Goal: Task Accomplishment & Management: Complete application form

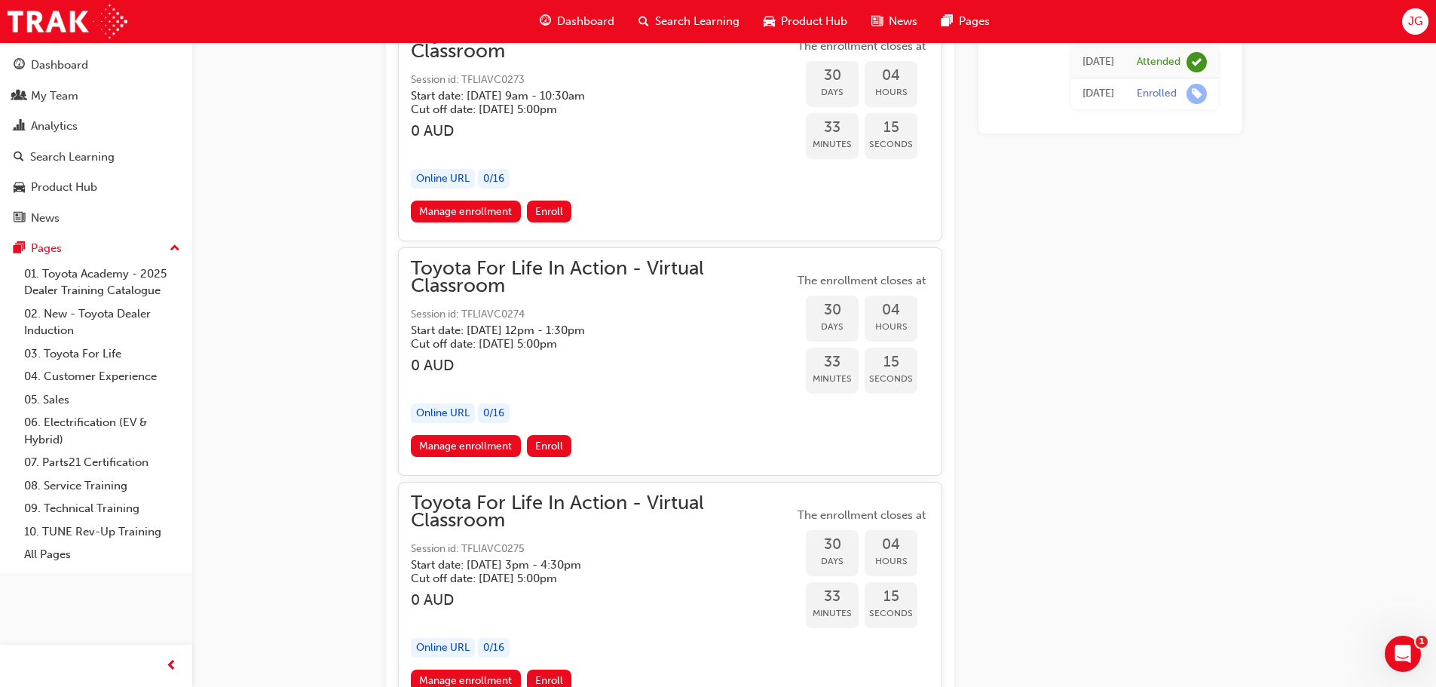
scroll to position [16430, 0]
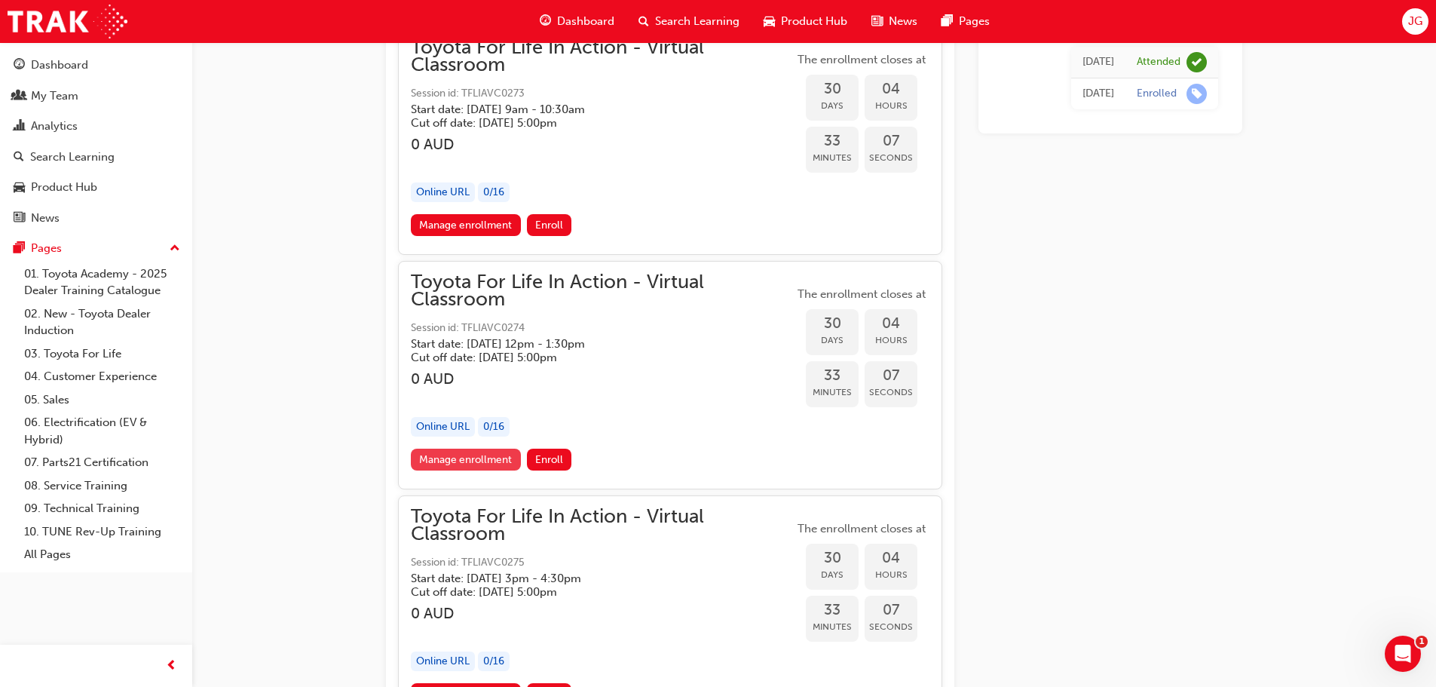
click at [481, 460] on link "Manage enrollment" at bounding box center [466, 459] width 110 height 22
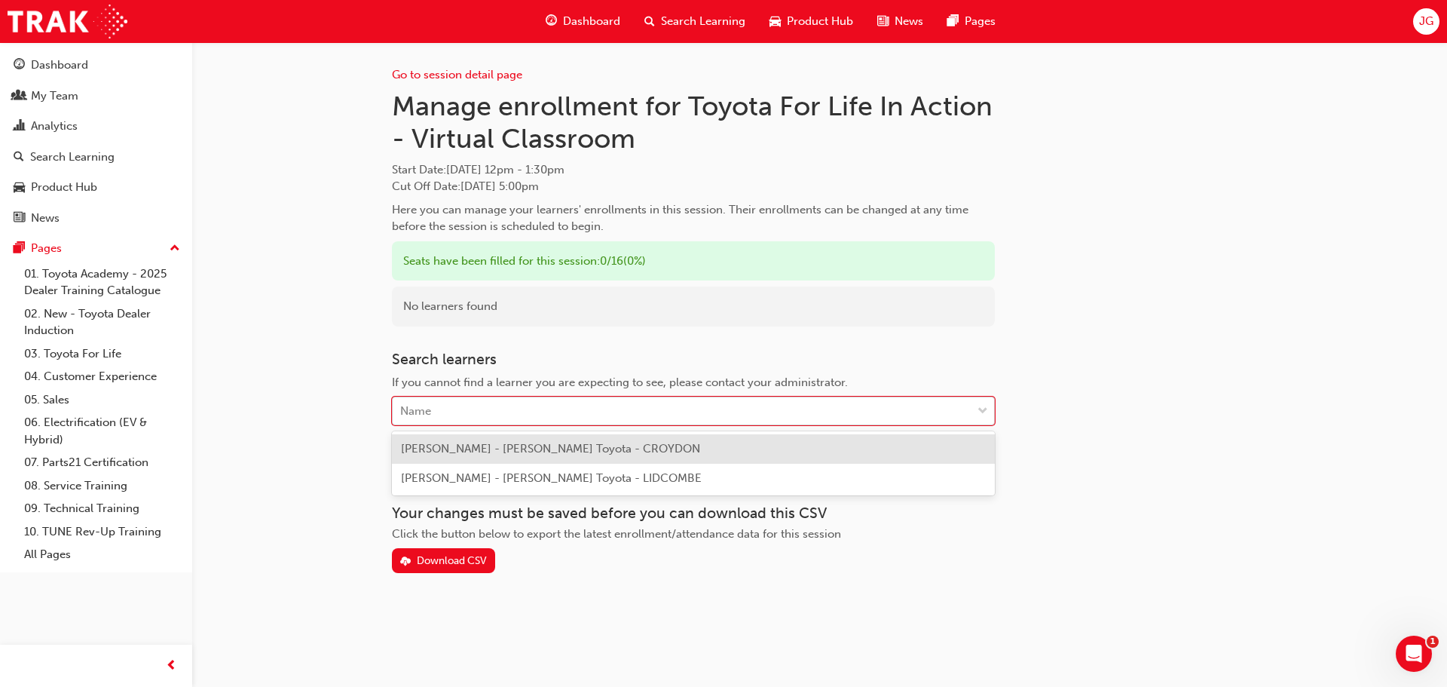
click at [458, 408] on div "Name" at bounding box center [682, 411] width 579 height 26
type input "rod"
click at [561, 447] on span "[PERSON_NAME] Otom - [PERSON_NAME] Toyota - LIDCOMBE" at bounding box center [568, 449] width 334 height 14
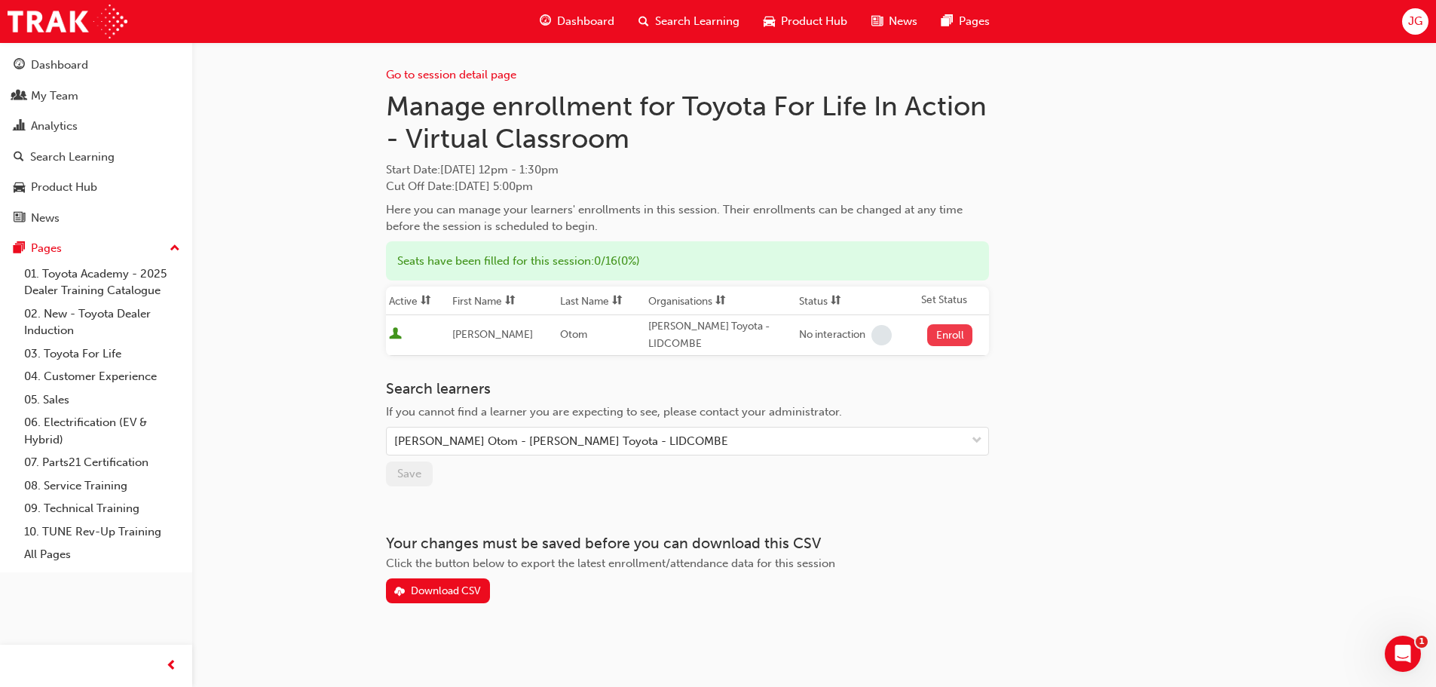
click at [950, 331] on button "Enroll" at bounding box center [949, 335] width 45 height 22
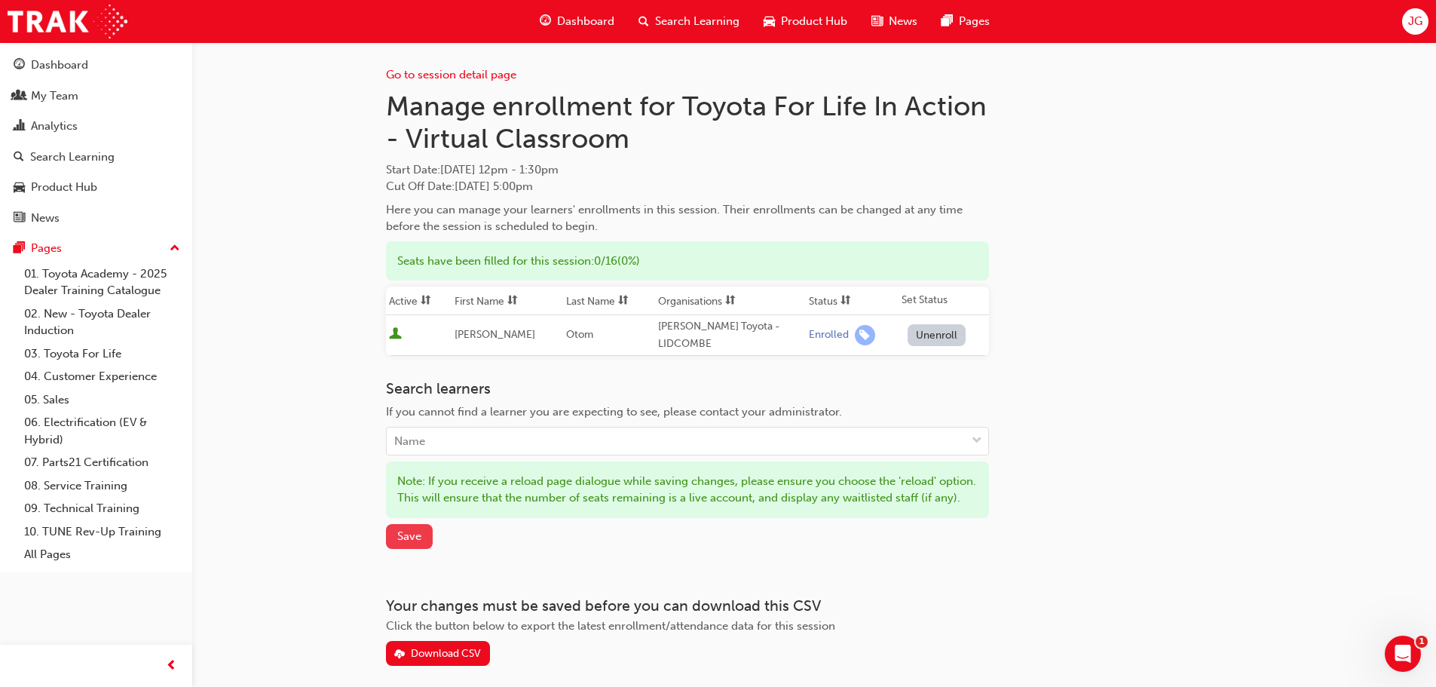
click at [408, 543] on span "Save" at bounding box center [409, 536] width 24 height 14
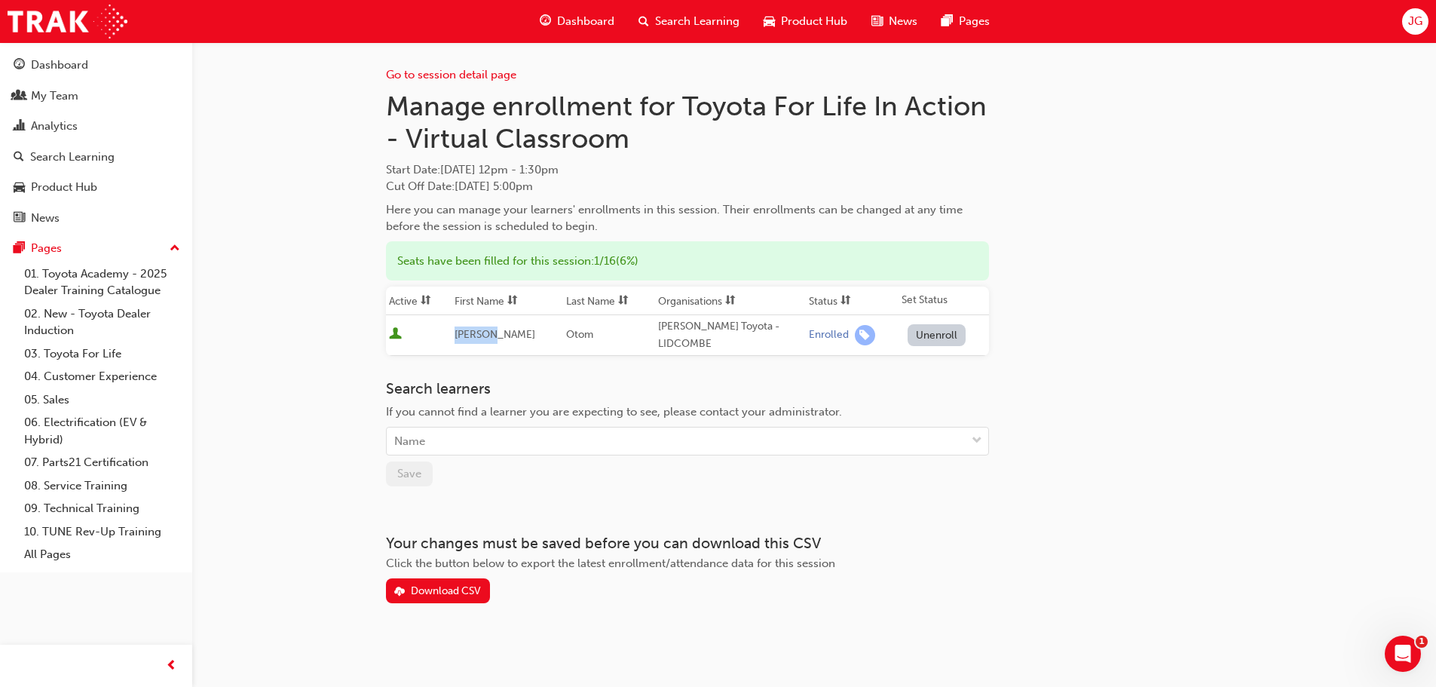
drag, startPoint x: 457, startPoint y: 333, endPoint x: 514, endPoint y: 333, distance: 57.3
click at [514, 333] on td "[PERSON_NAME]" at bounding box center [507, 335] width 112 height 41
copy span "[PERSON_NAME]"
drag, startPoint x: 553, startPoint y: 336, endPoint x: 591, endPoint y: 335, distance: 37.7
click at [591, 335] on td "Otom" at bounding box center [609, 335] width 92 height 41
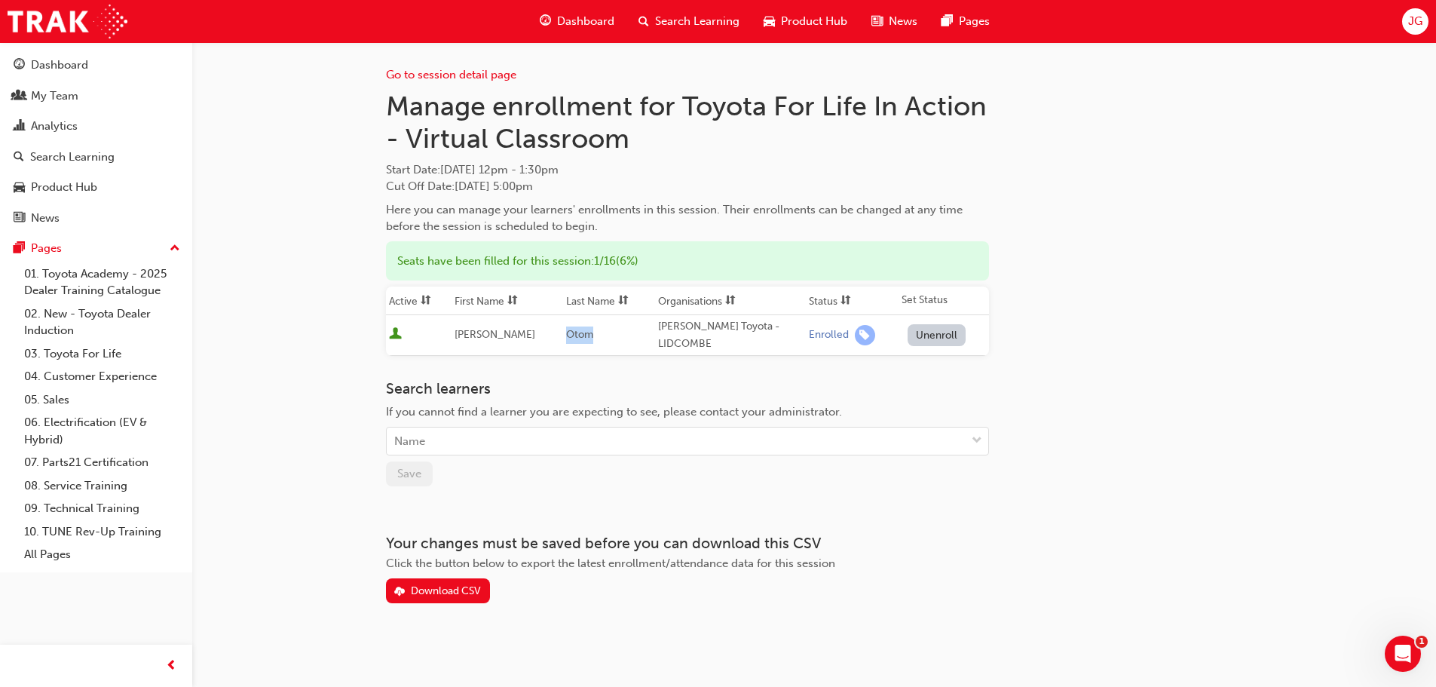
copy span "Otom"
drag, startPoint x: 691, startPoint y: 108, endPoint x: 980, endPoint y: 108, distance: 288.6
click at [980, 108] on h1 "Manage enrollment for Toyota For Life In Action - Virtual Classroom" at bounding box center [687, 123] width 603 height 66
copy h1 "oyota For Life In Action"
click at [1126, 238] on div "Go to session detail page Manage enrollment for Toyota For Life In Action - Vir…" at bounding box center [814, 322] width 856 height 561
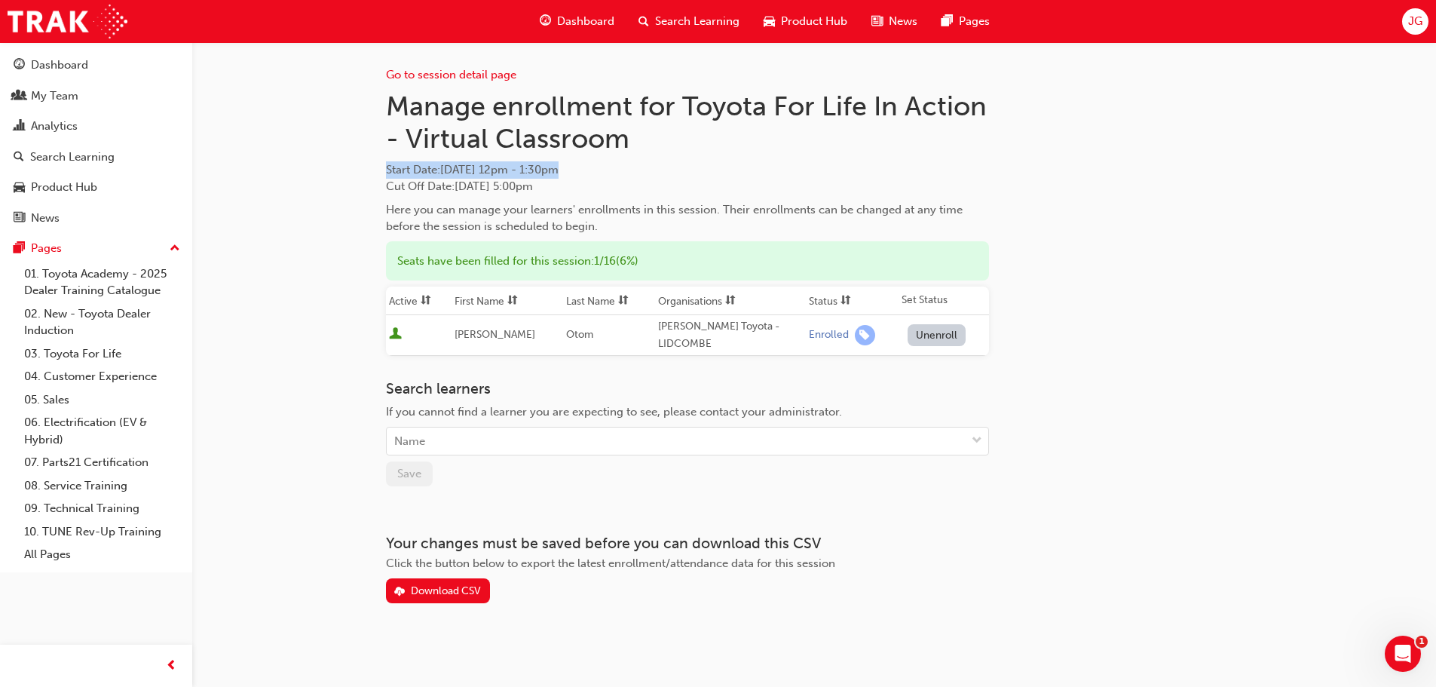
drag, startPoint x: 387, startPoint y: 170, endPoint x: 619, endPoint y: 171, distance: 232.1
click at [619, 171] on span "Start Date : [DATE] 12pm - 1:30pm" at bounding box center [687, 169] width 603 height 17
copy span "Start Date : [DATE] 12pm - 1:30pm"
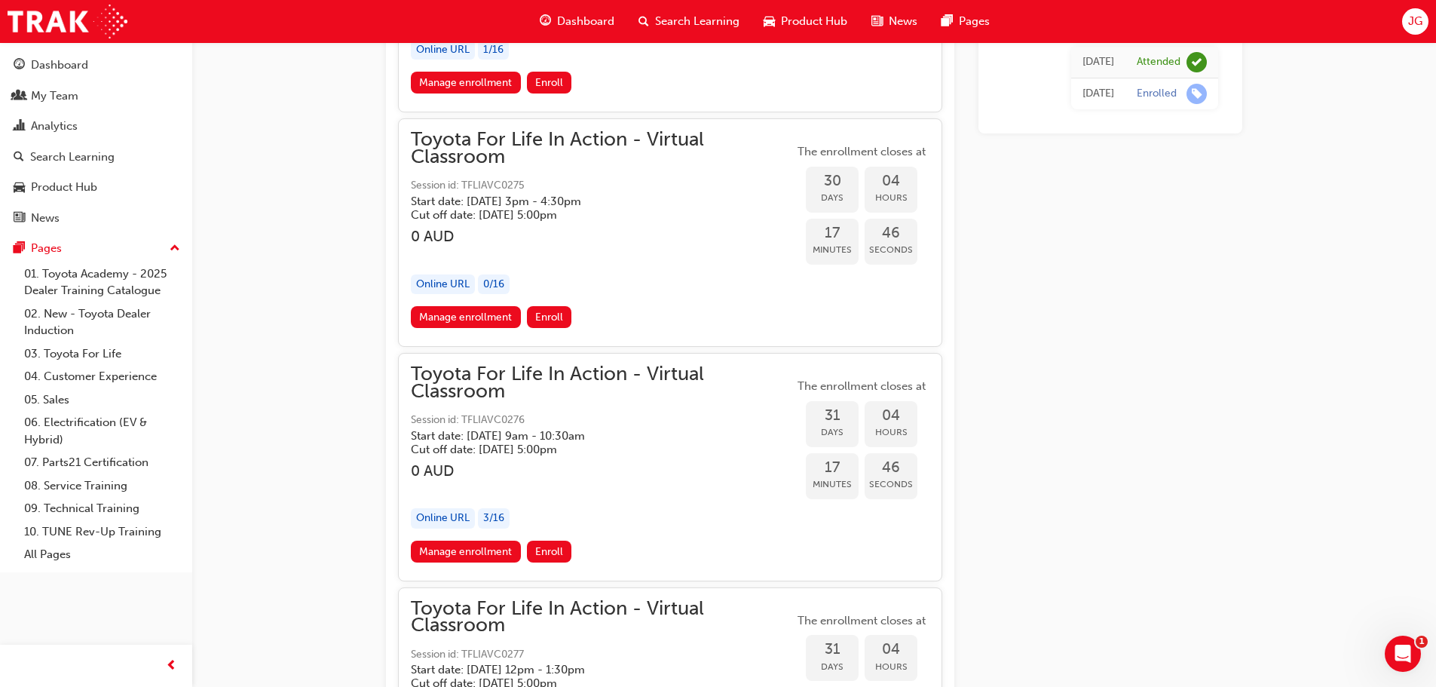
scroll to position [16845, 0]
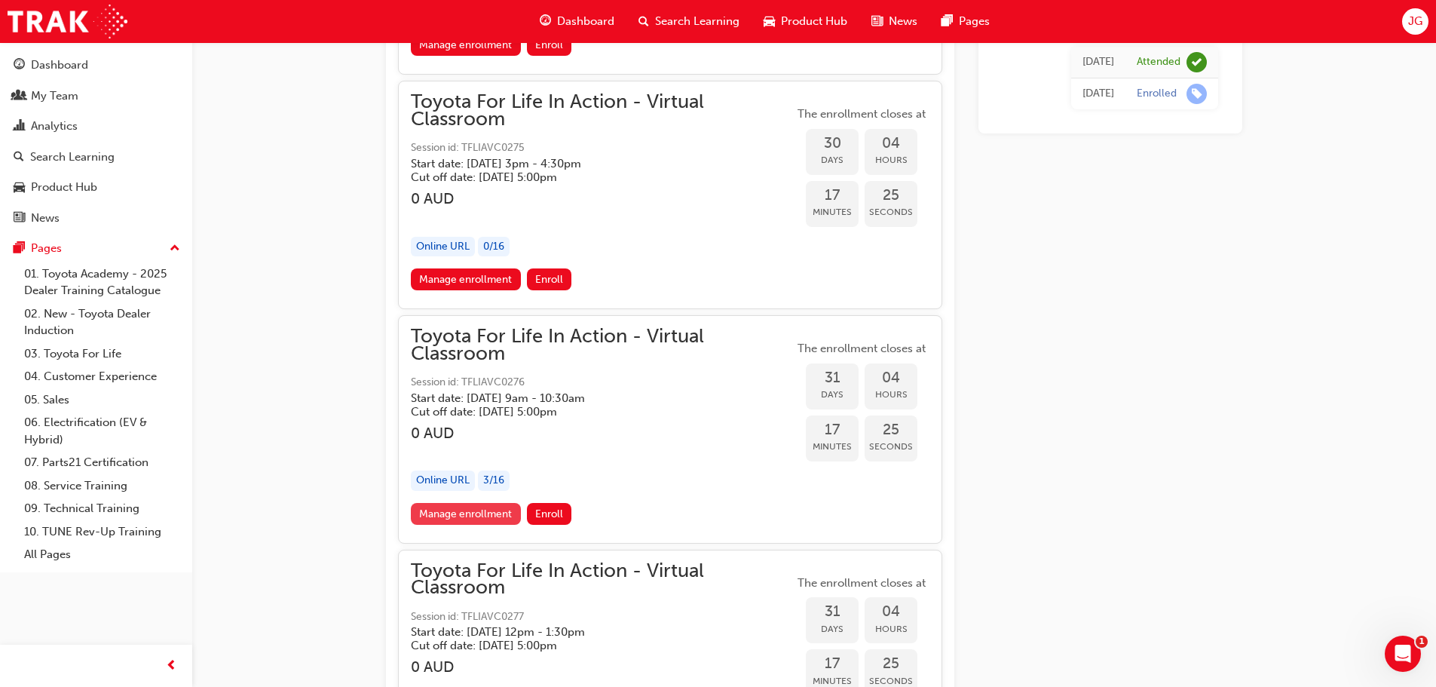
click at [464, 509] on link "Manage enrollment" at bounding box center [466, 514] width 110 height 22
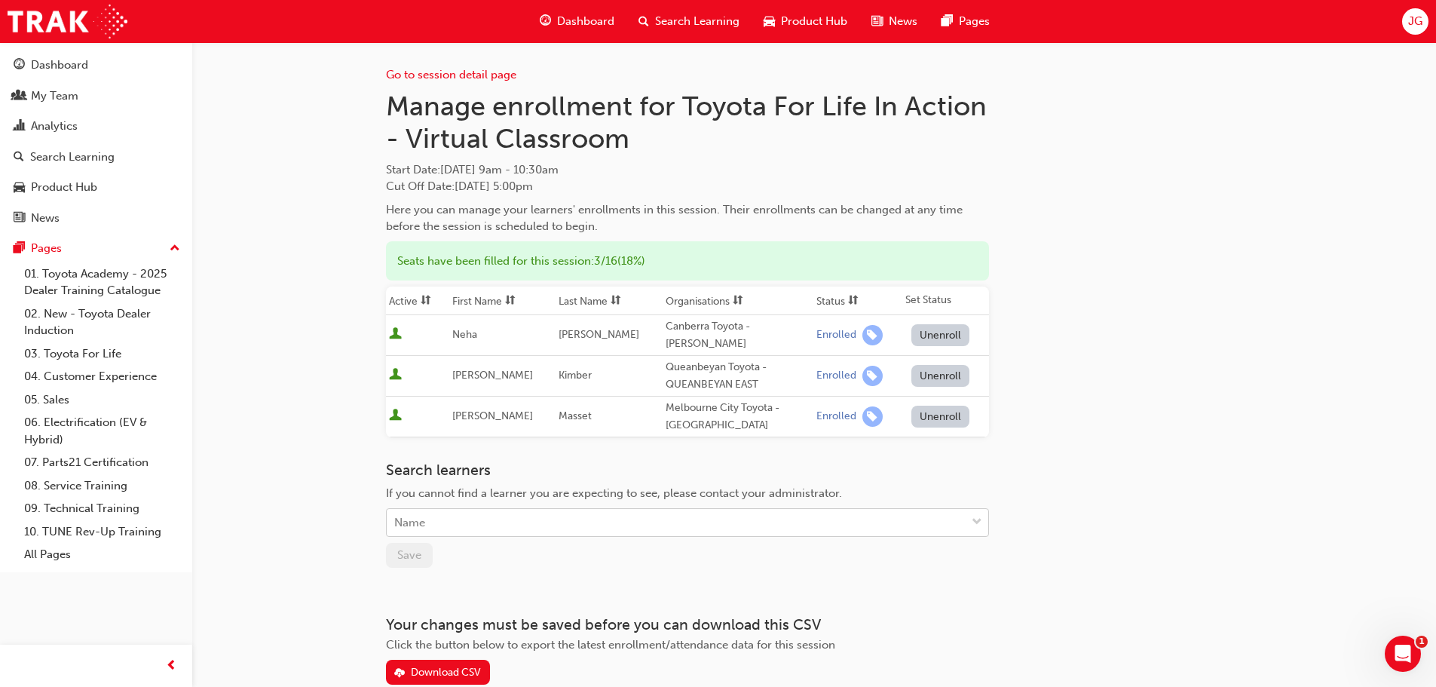
click at [459, 509] on div "Name" at bounding box center [676, 522] width 579 height 26
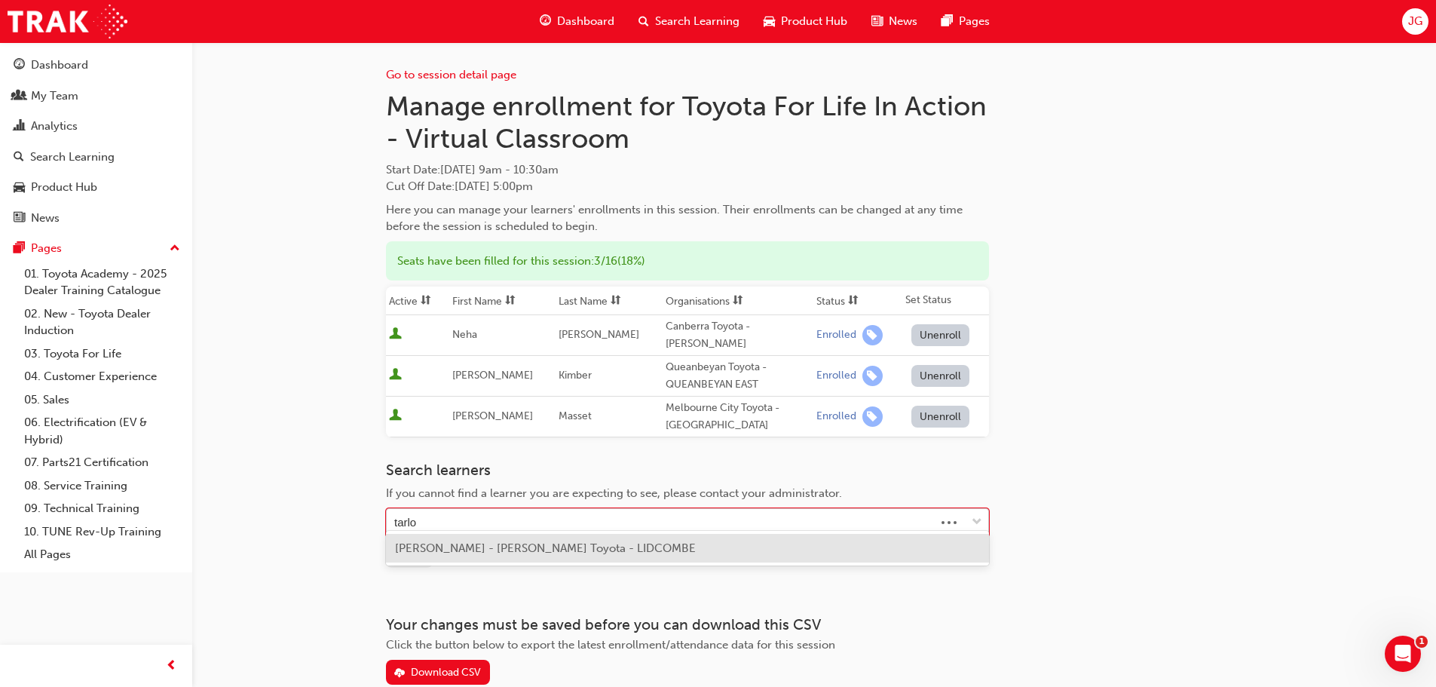
type input "tarloc"
click at [541, 547] on span "[PERSON_NAME] - [PERSON_NAME] Toyota - LIDCOMBE" at bounding box center [545, 548] width 301 height 14
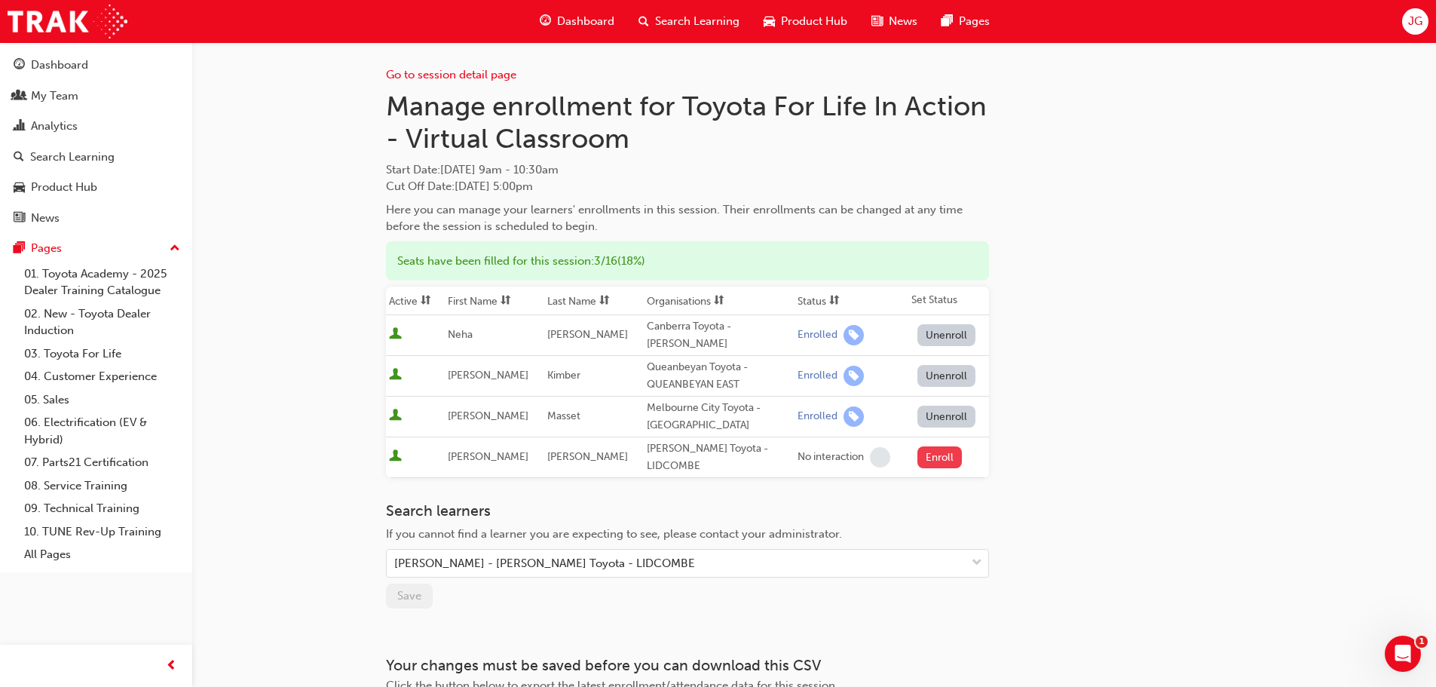
click at [940, 446] on button "Enroll" at bounding box center [939, 457] width 45 height 22
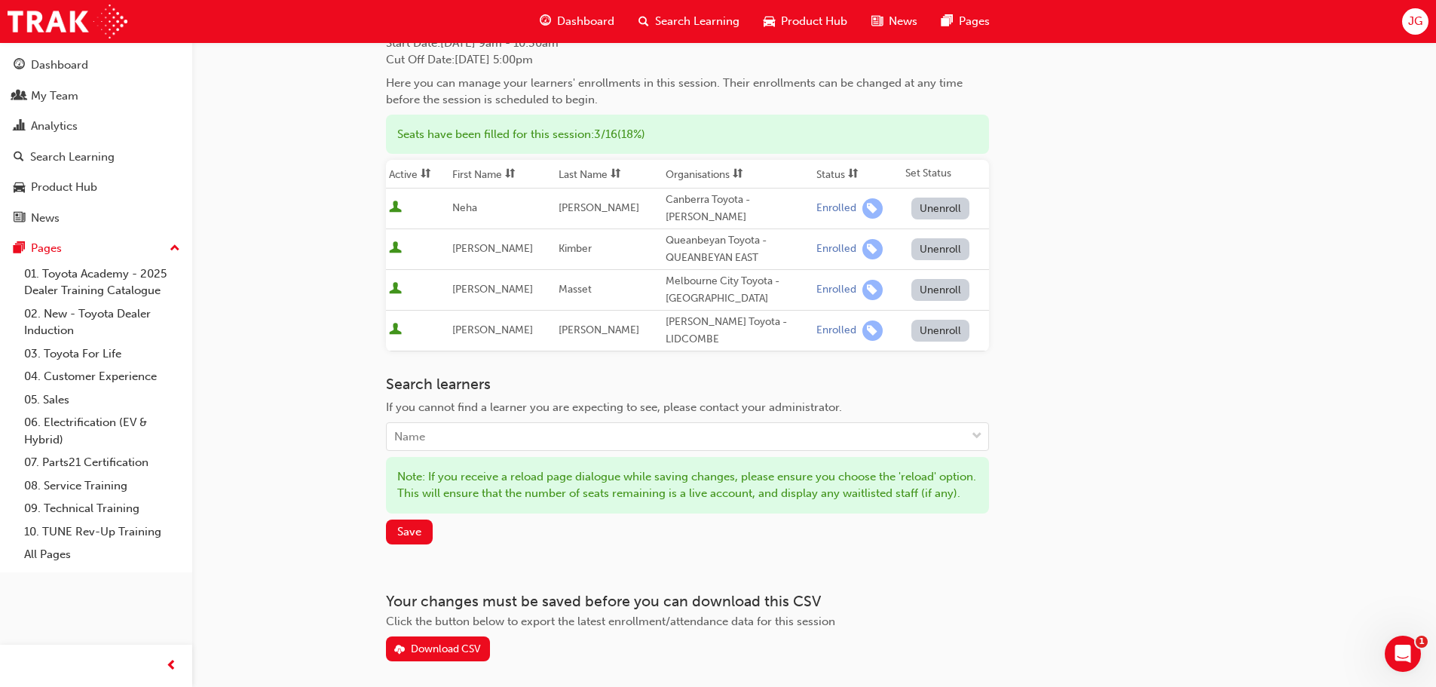
scroll to position [132, 0]
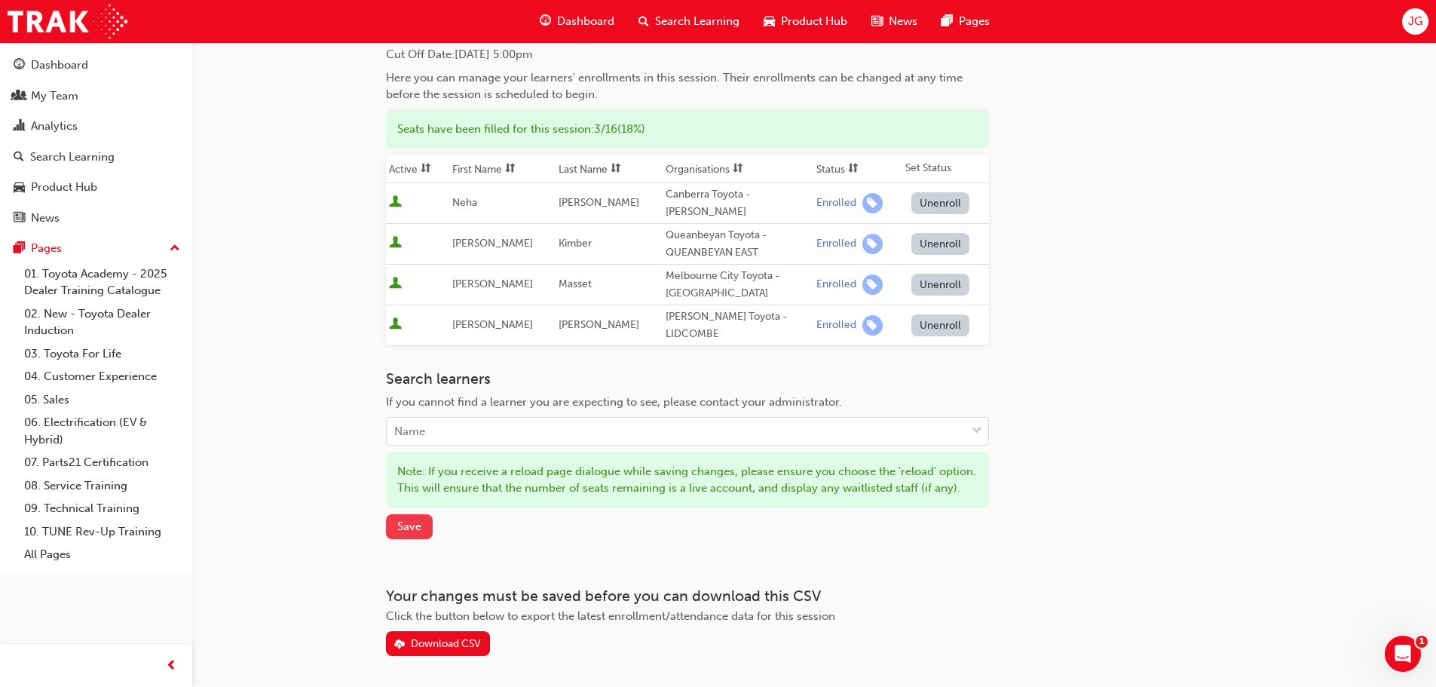
click at [413, 527] on span "Save" at bounding box center [409, 526] width 24 height 14
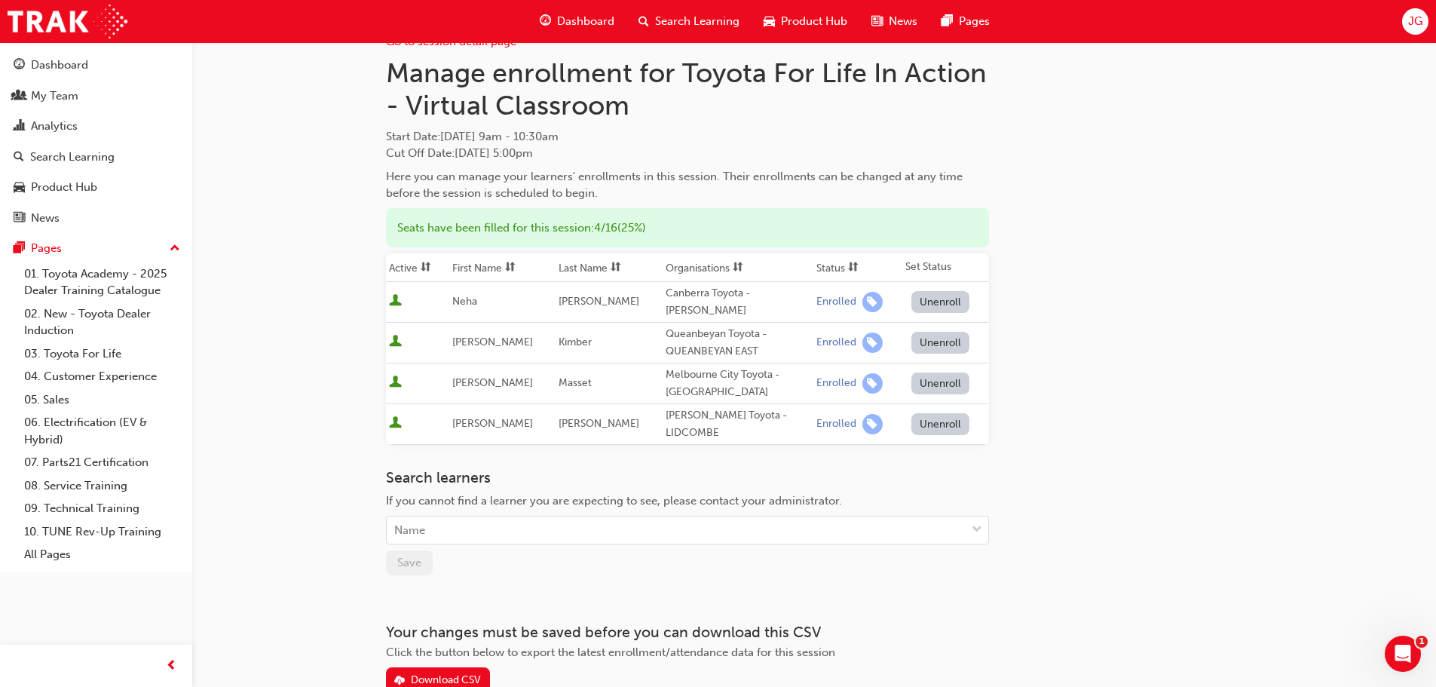
scroll to position [0, 0]
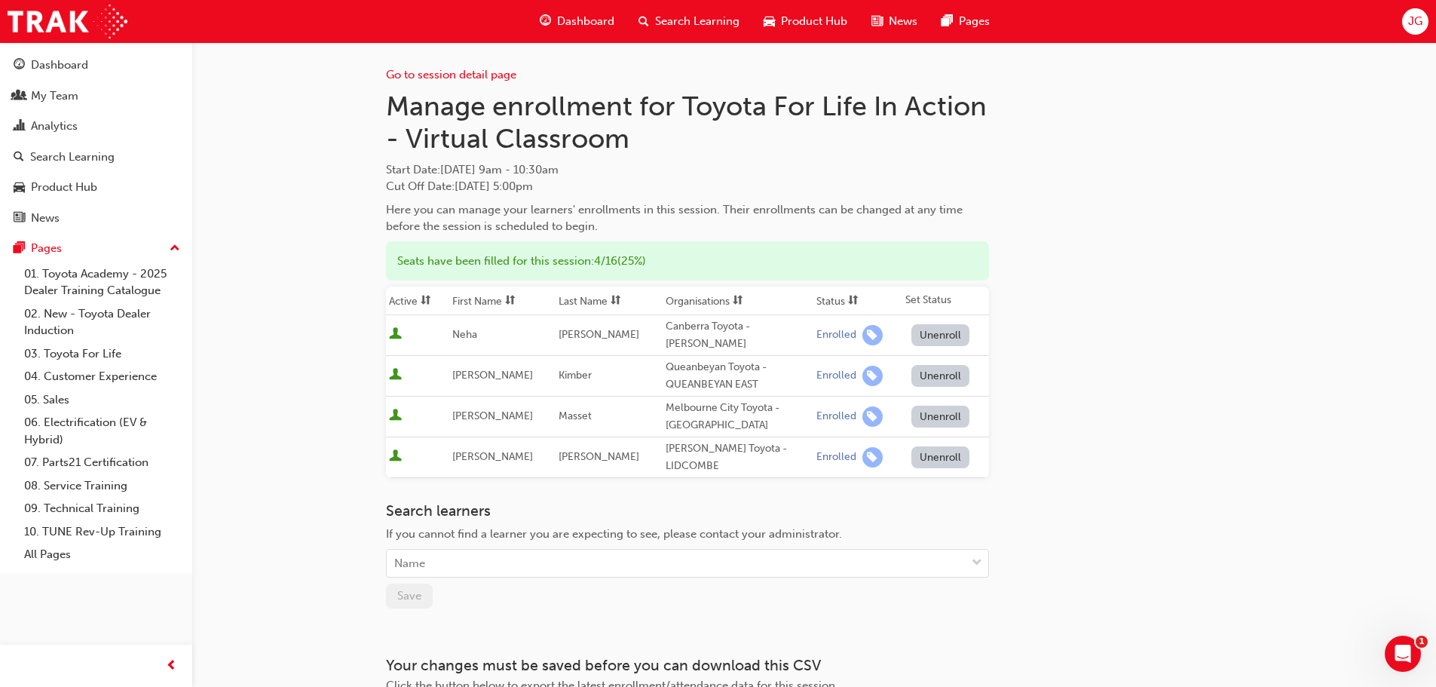
click at [473, 450] on span "[PERSON_NAME]" at bounding box center [492, 456] width 81 height 13
copy span "[PERSON_NAME]"
click at [567, 450] on span "[PERSON_NAME]" at bounding box center [598, 456] width 81 height 13
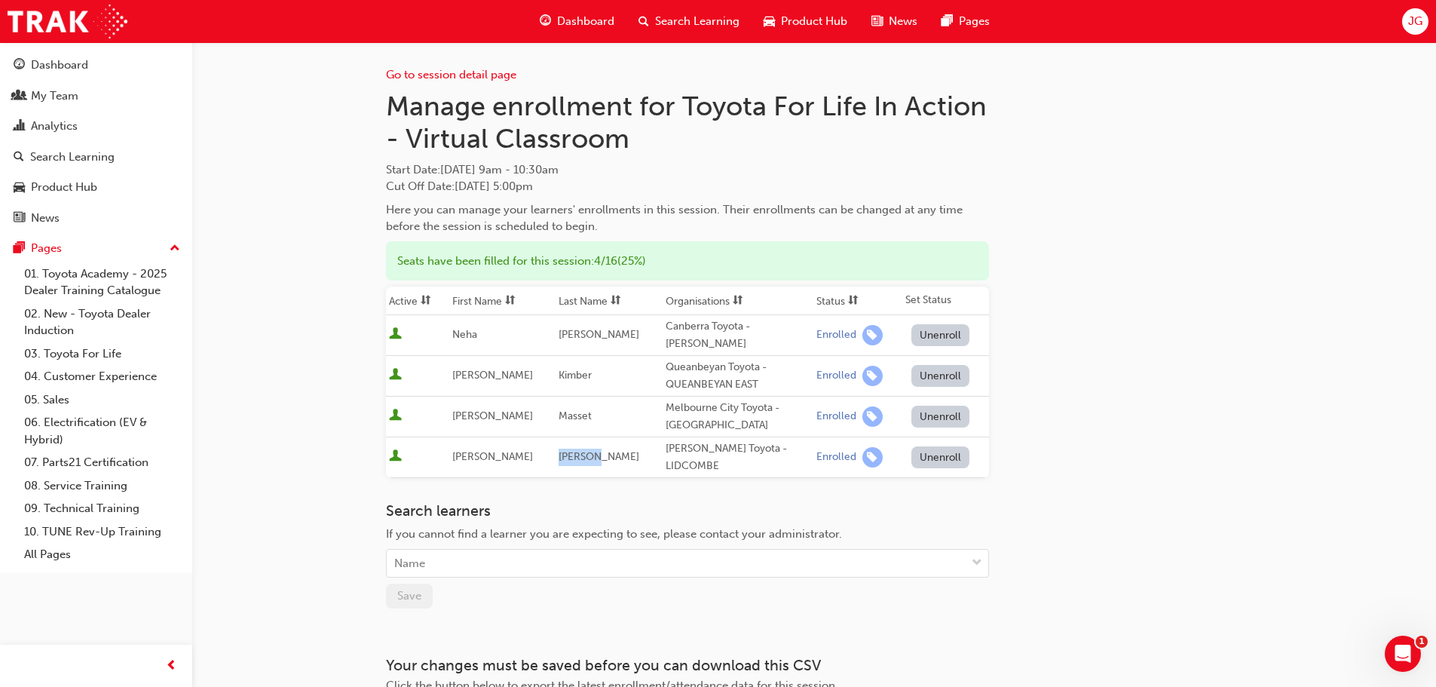
copy span "[PERSON_NAME]"
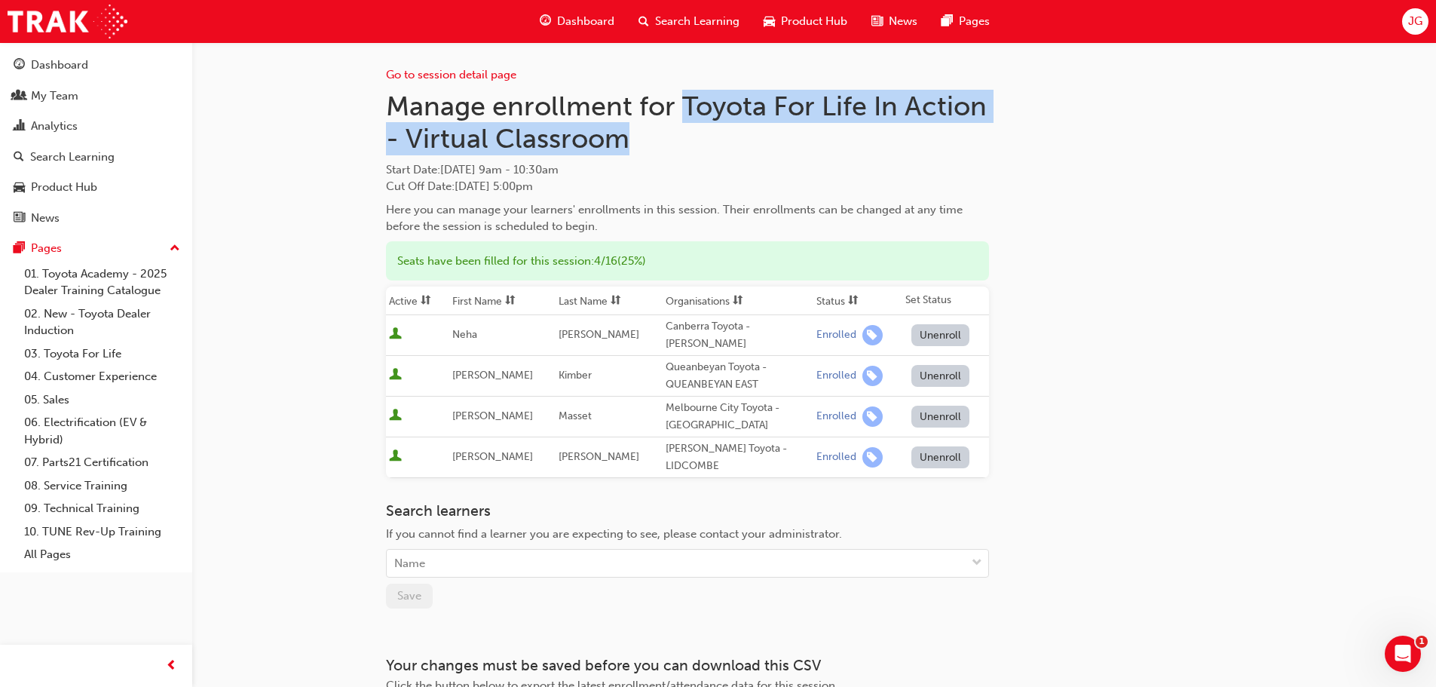
drag, startPoint x: 688, startPoint y: 106, endPoint x: 1012, endPoint y: 125, distance: 324.6
click at [1012, 125] on div "Go to session detail page Manage enrollment for Toyota For Life In Action - Vir…" at bounding box center [814, 383] width 856 height 683
copy h1 "Toyota For Life In Action - Virtual Classroom"
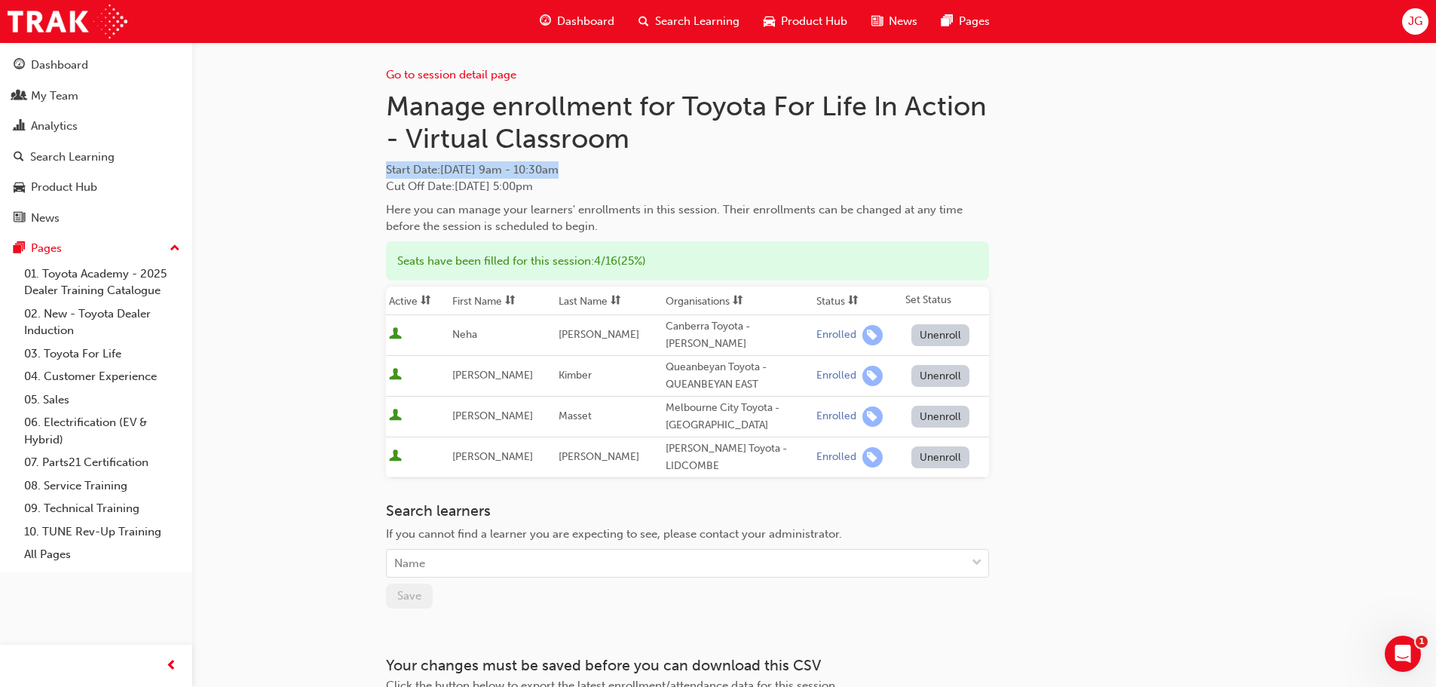
drag, startPoint x: 386, startPoint y: 166, endPoint x: 616, endPoint y: 170, distance: 229.9
click at [616, 170] on span "Start Date : [DATE] 9am - 10:30am" at bounding box center [687, 169] width 603 height 17
copy span "Start Date : [DATE] 9am - 10:30am"
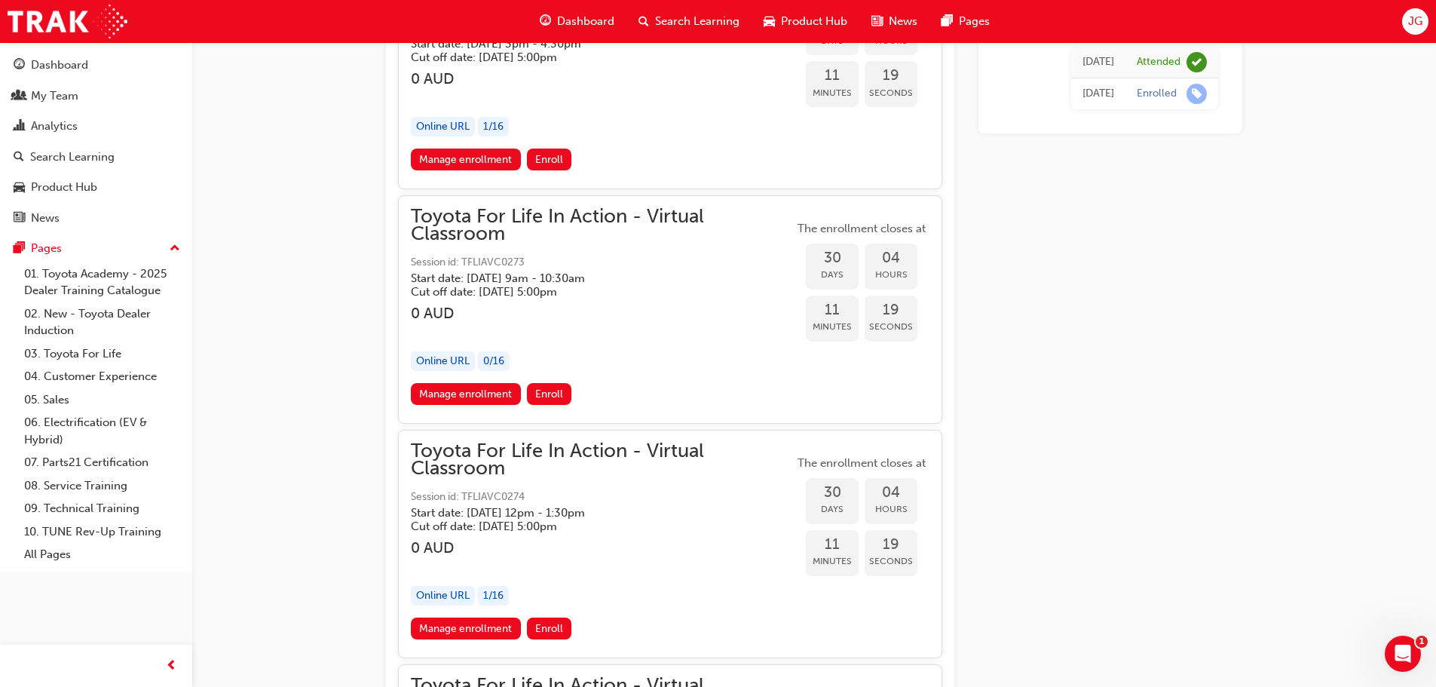
scroll to position [16261, 0]
click at [482, 393] on link "Manage enrollment" at bounding box center [466, 395] width 110 height 22
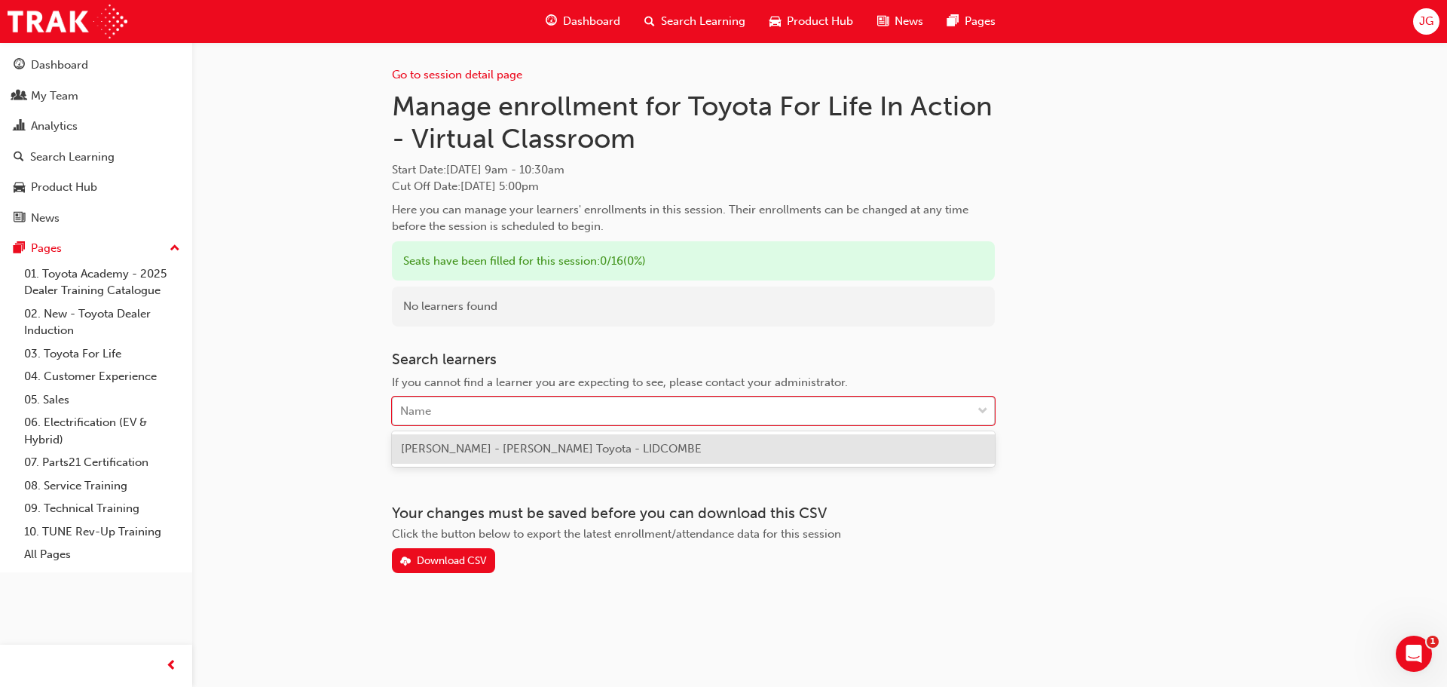
click at [458, 409] on div "Name" at bounding box center [682, 411] width 579 height 26
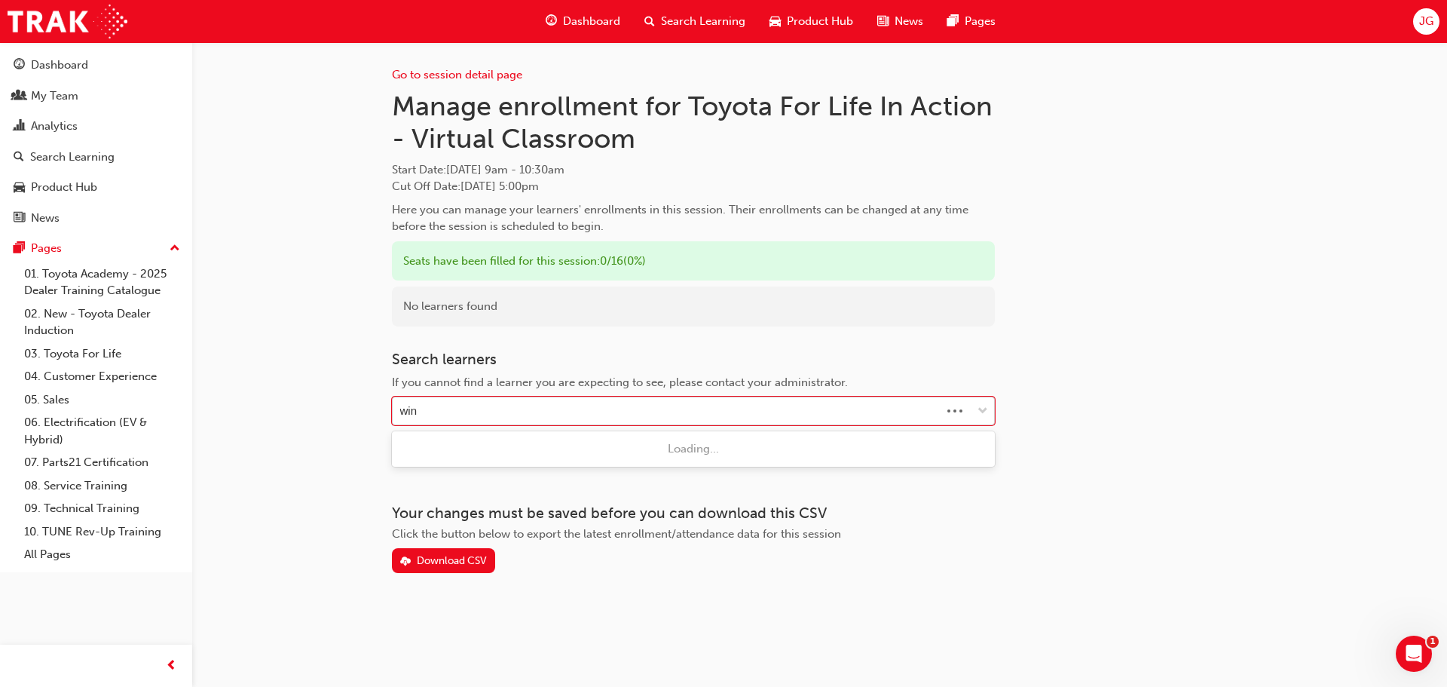
type input "wins"
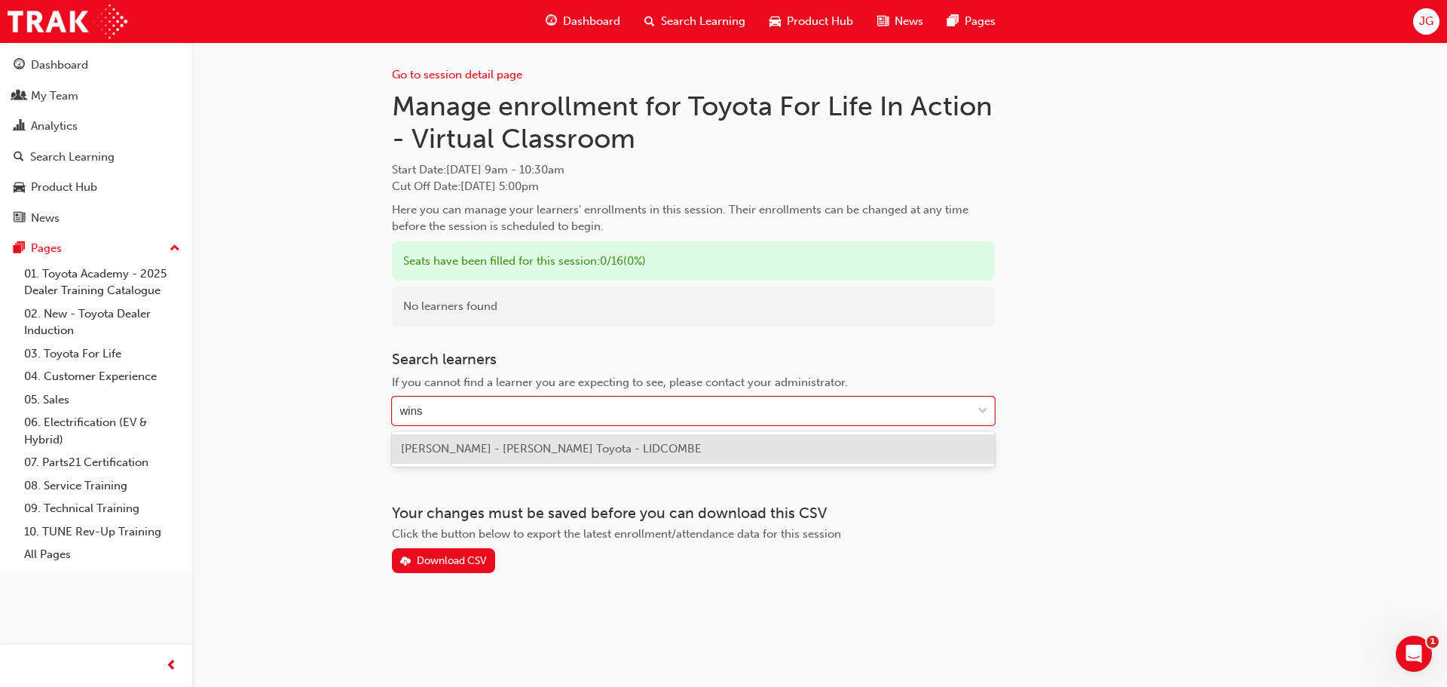
click at [542, 451] on span "[PERSON_NAME] - [PERSON_NAME] Toyota - LIDCOMBE" at bounding box center [551, 449] width 301 height 14
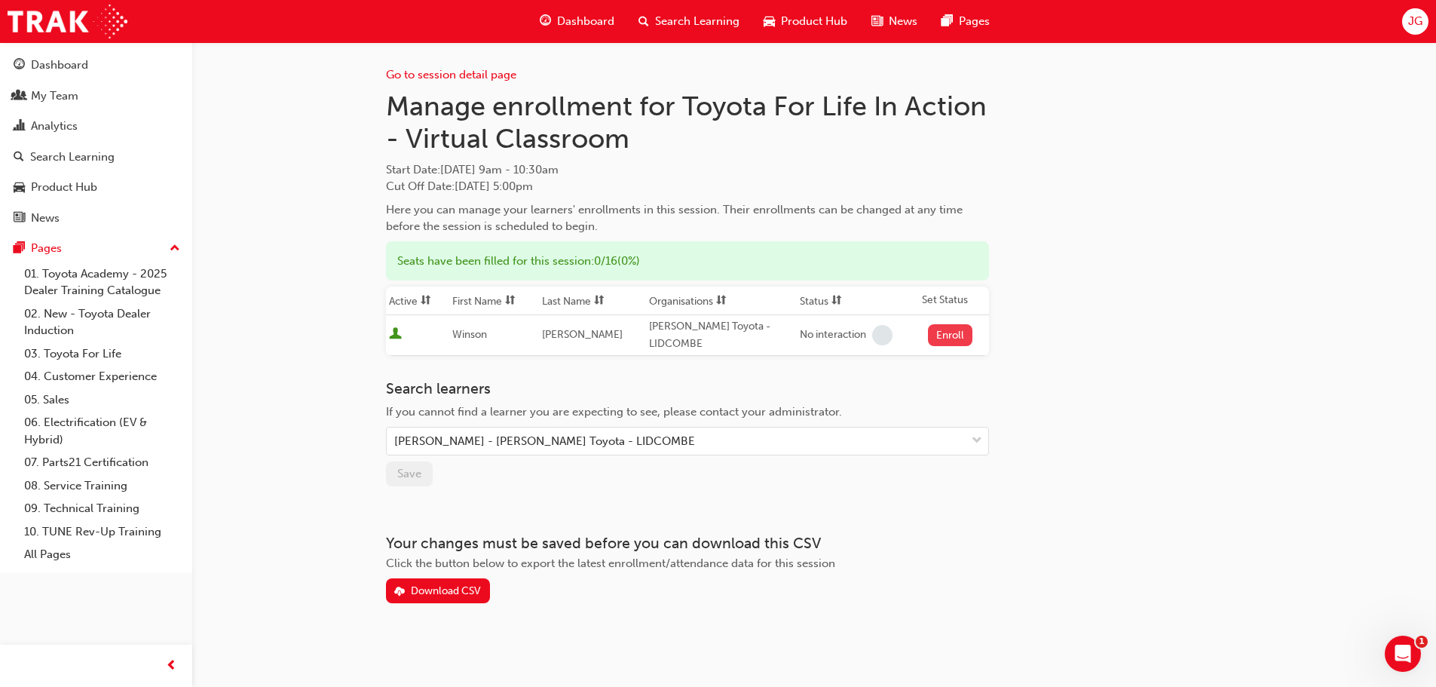
click at [950, 335] on button "Enroll" at bounding box center [950, 335] width 45 height 22
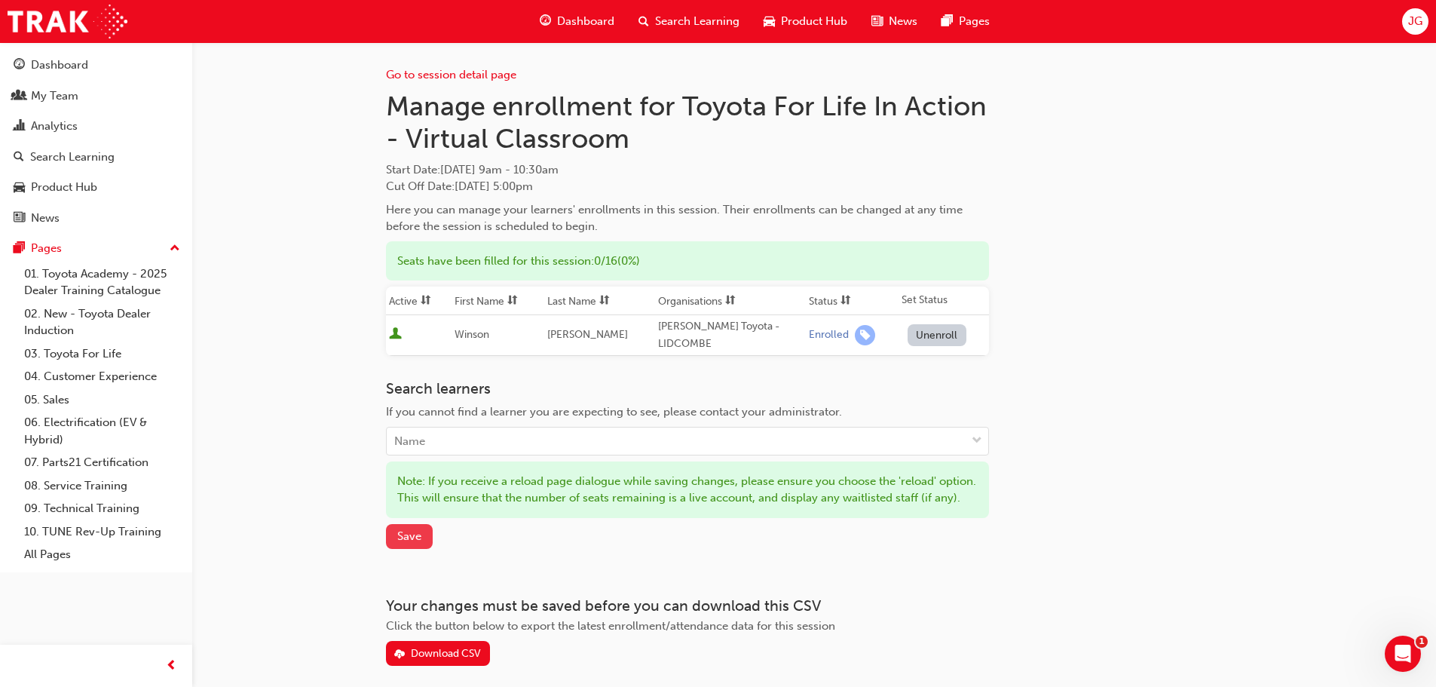
click at [402, 543] on span "Save" at bounding box center [409, 536] width 24 height 14
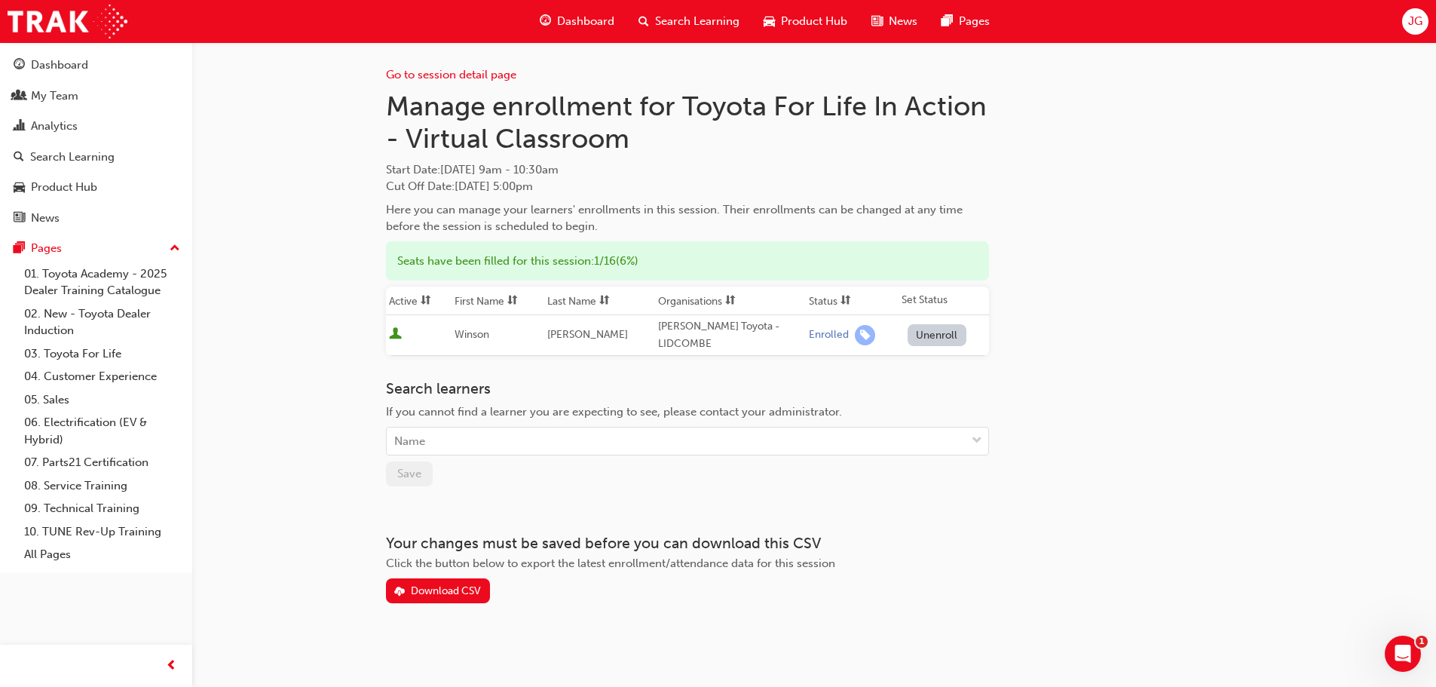
click at [470, 335] on span "Winson" at bounding box center [471, 334] width 35 height 13
copy span "Winson"
click at [574, 333] on span "[PERSON_NAME]" at bounding box center [587, 334] width 81 height 13
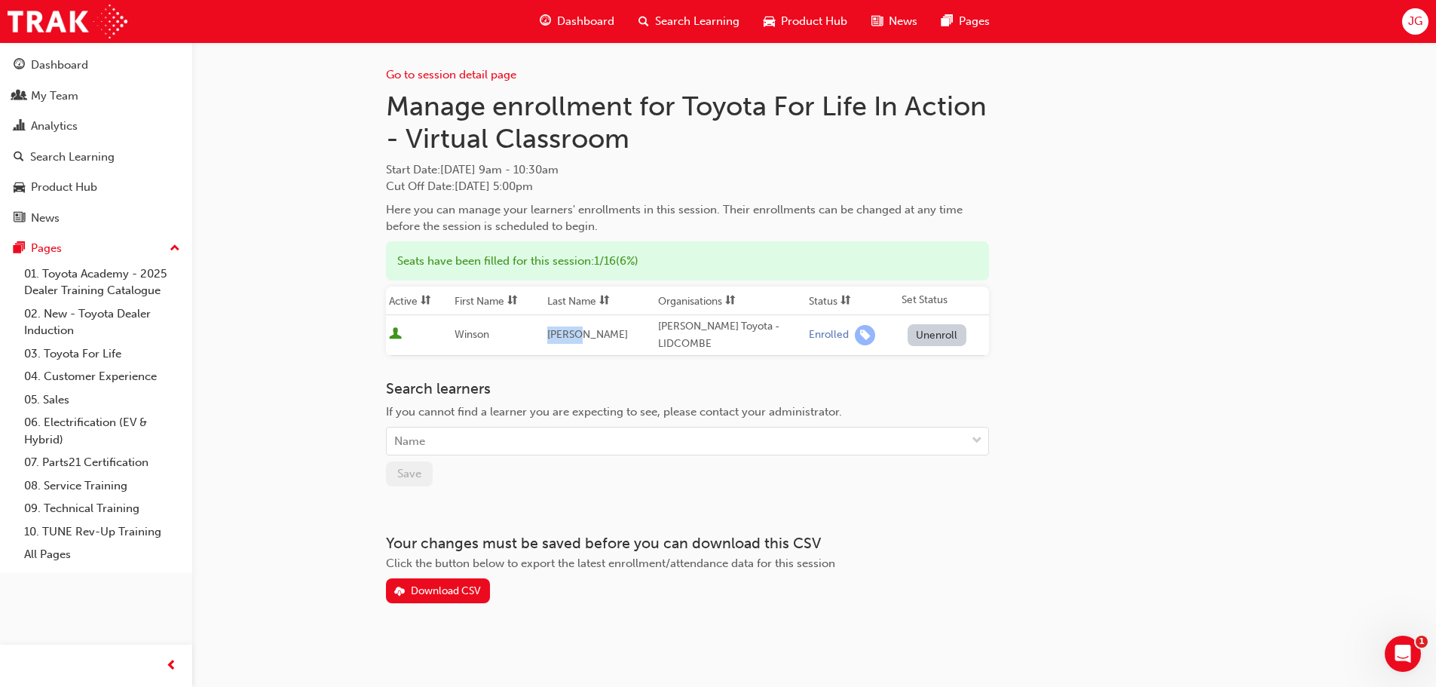
copy span "[PERSON_NAME]"
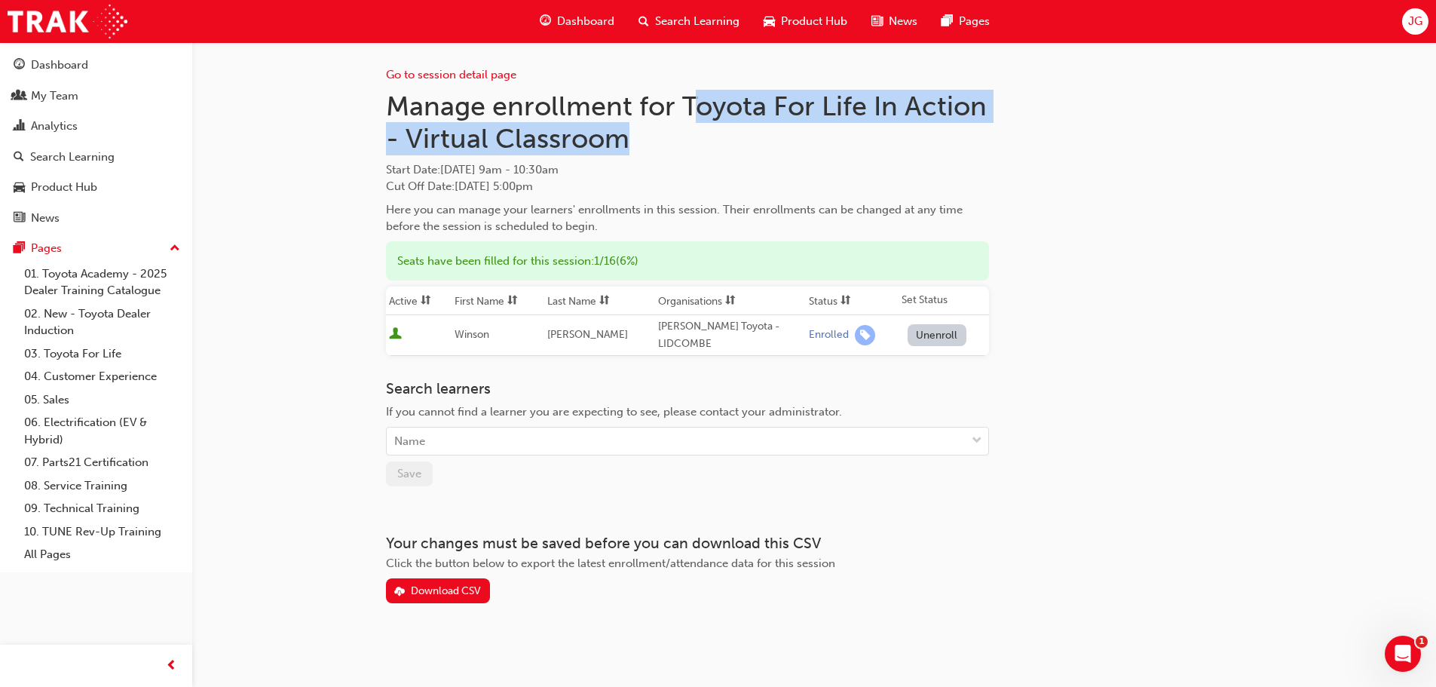
drag, startPoint x: 689, startPoint y: 99, endPoint x: 1000, endPoint y: 132, distance: 312.9
click at [1000, 132] on div "Go to session detail page Manage enrollment for Toyota For Life In Action - Vir…" at bounding box center [814, 322] width 856 height 561
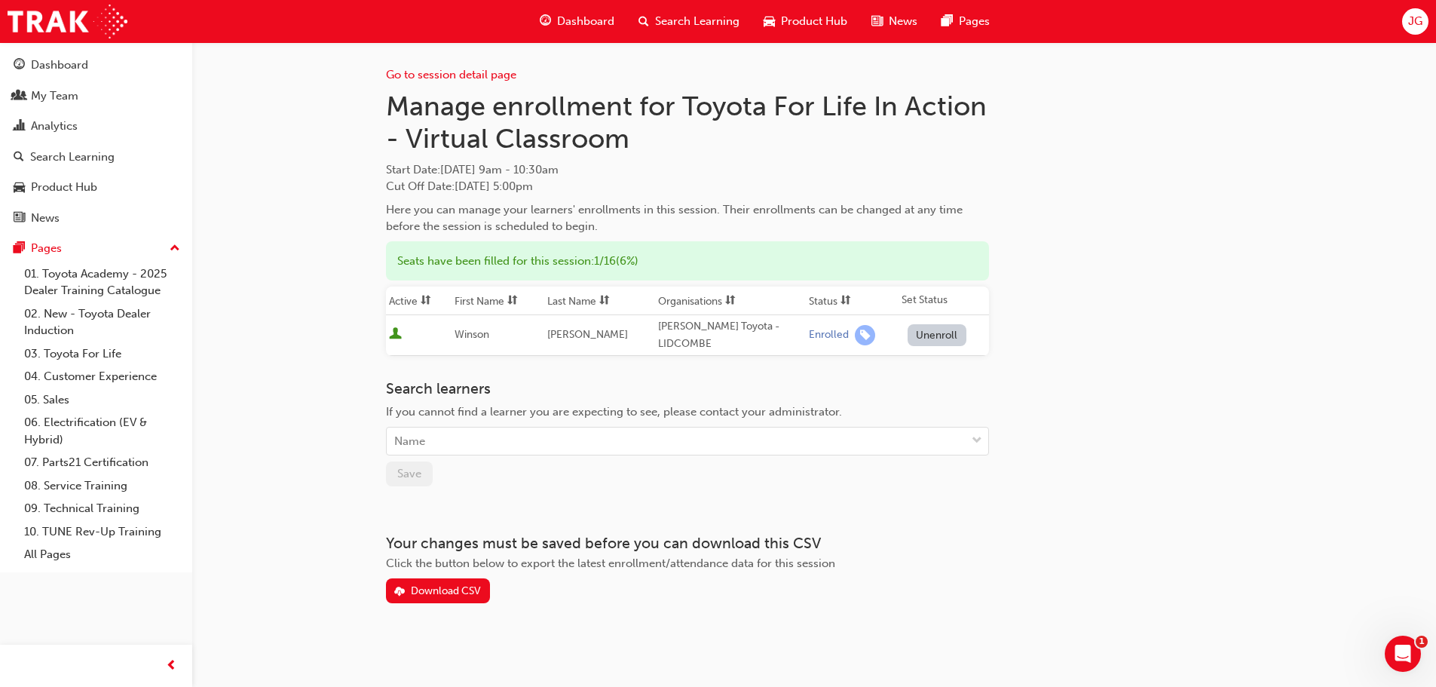
click at [1113, 395] on div "Go to session detail page Manage enrollment for Toyota For Life In Action - Vir…" at bounding box center [814, 322] width 856 height 561
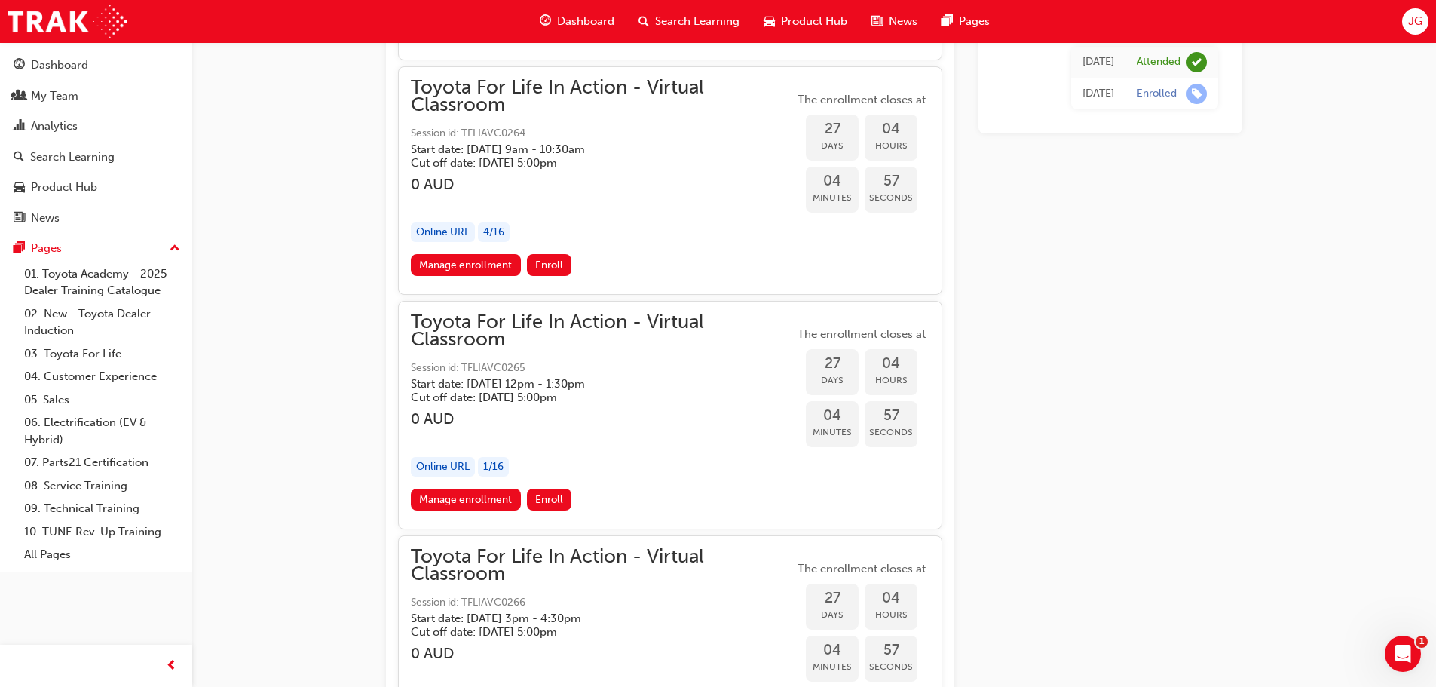
scroll to position [14301, 0]
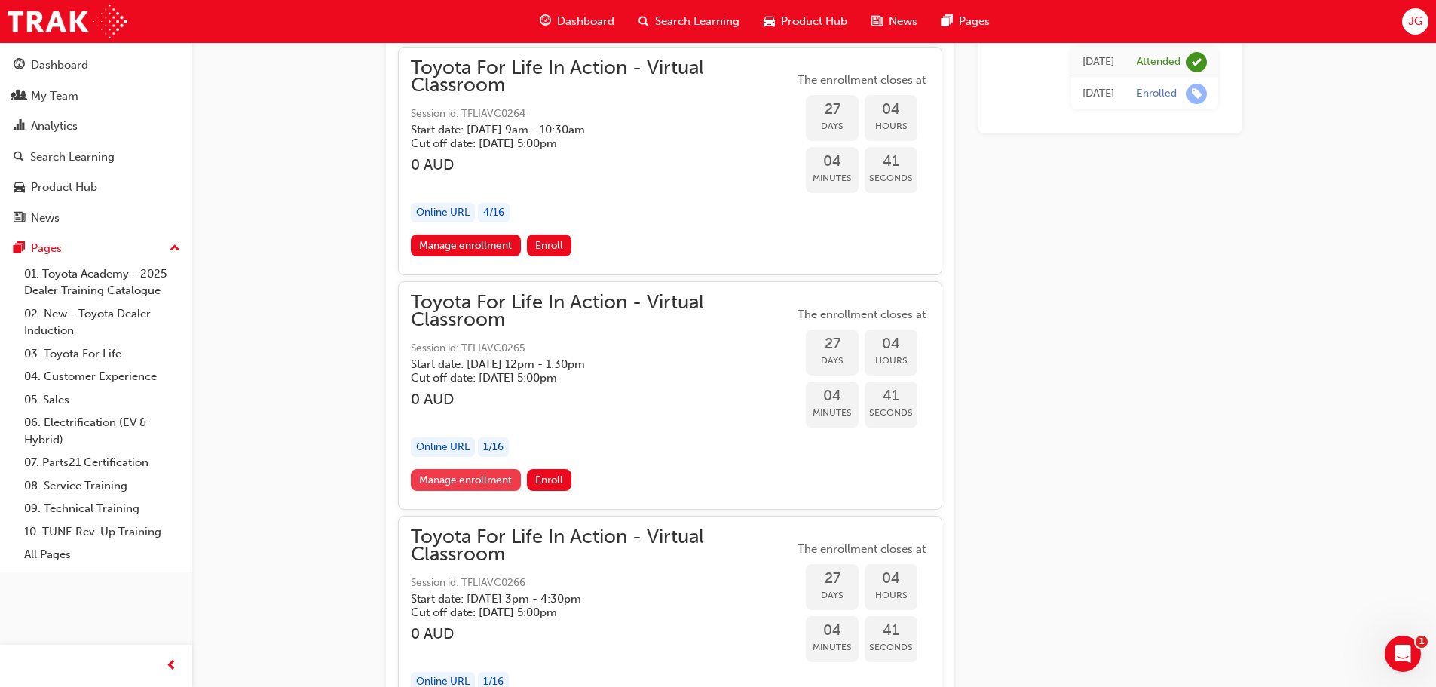
click at [486, 478] on link "Manage enrollment" at bounding box center [466, 480] width 110 height 22
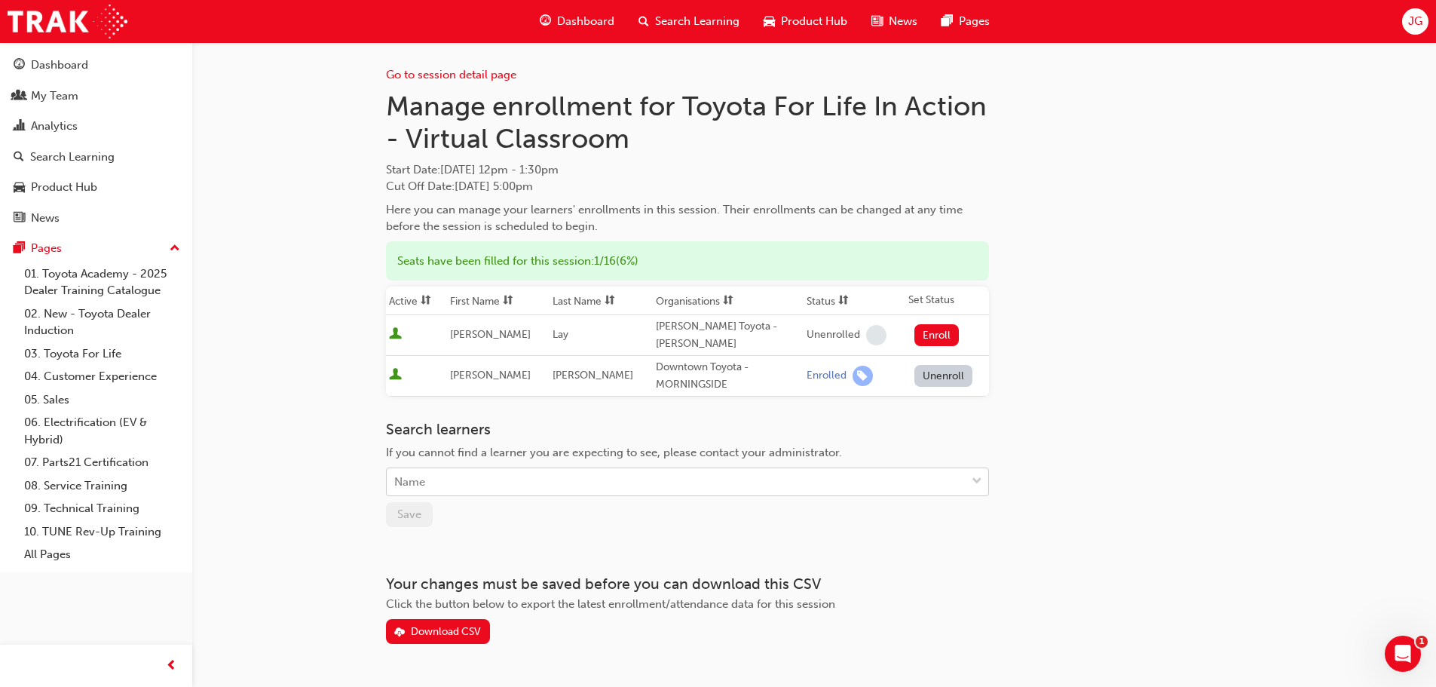
click at [481, 469] on div "Name" at bounding box center [676, 482] width 579 height 26
type input "c"
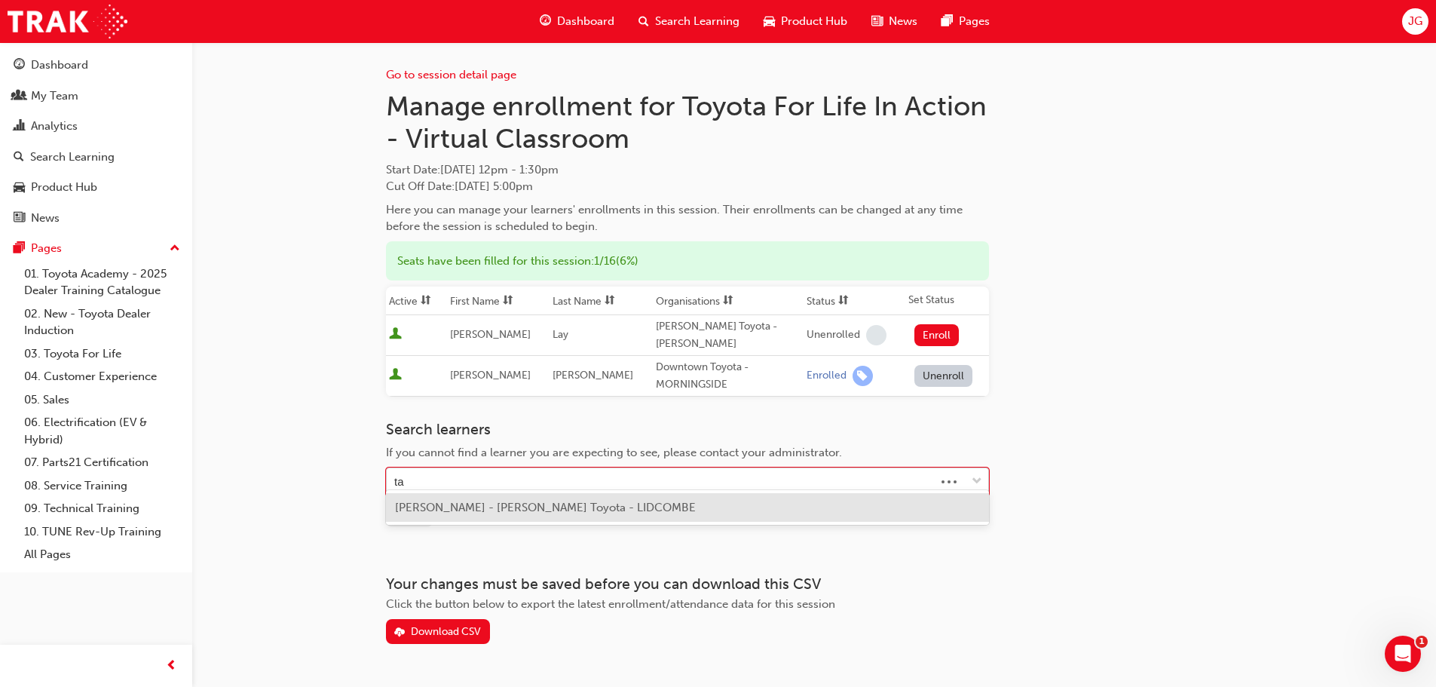
type input "tan"
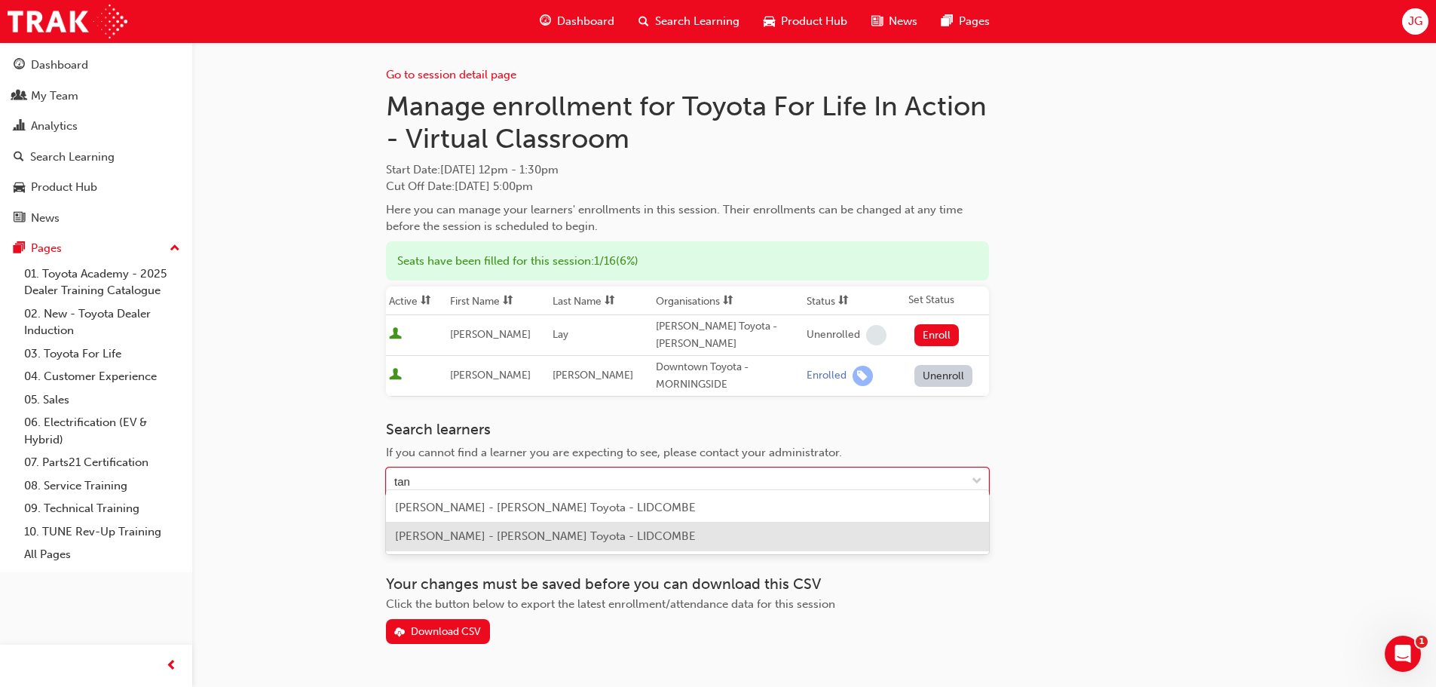
click at [543, 533] on span "[PERSON_NAME] - [PERSON_NAME] Toyota - LIDCOMBE" at bounding box center [545, 536] width 301 height 14
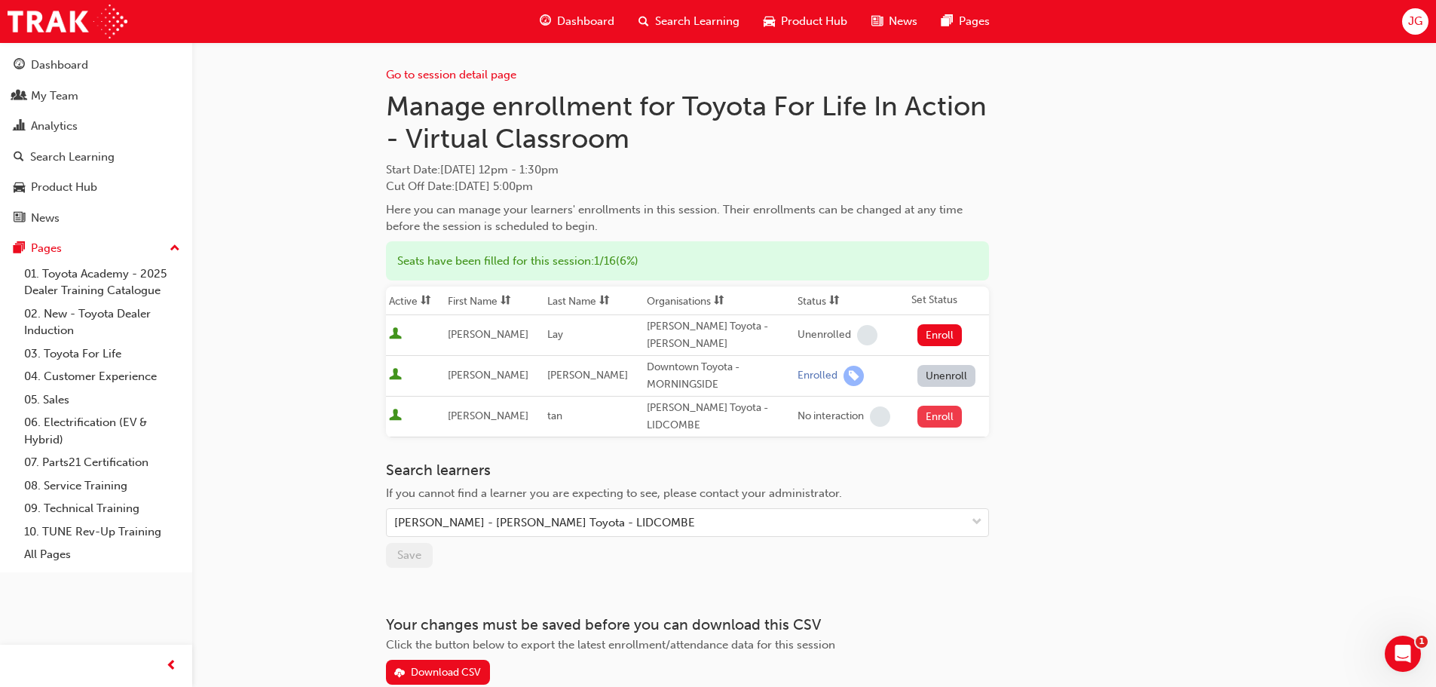
click at [928, 406] on button "Enroll" at bounding box center [939, 416] width 45 height 22
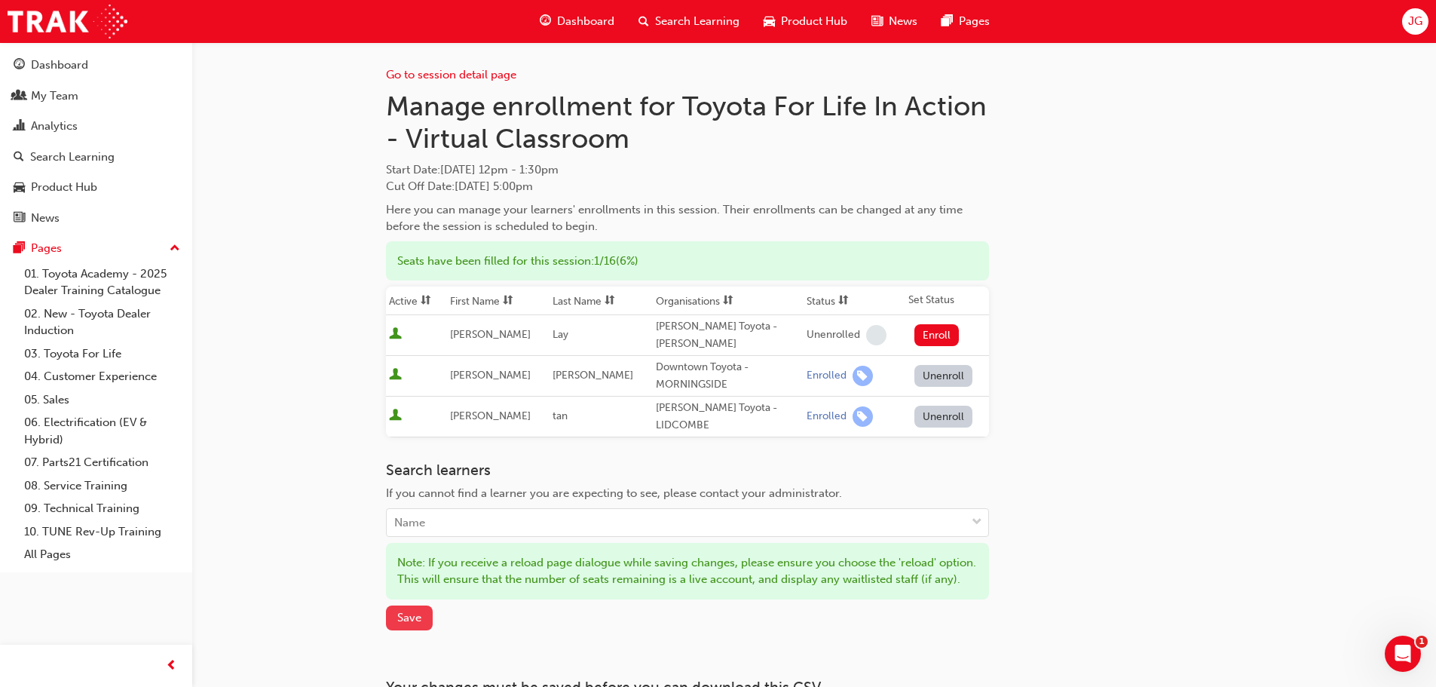
click at [413, 620] on span "Save" at bounding box center [409, 617] width 24 height 14
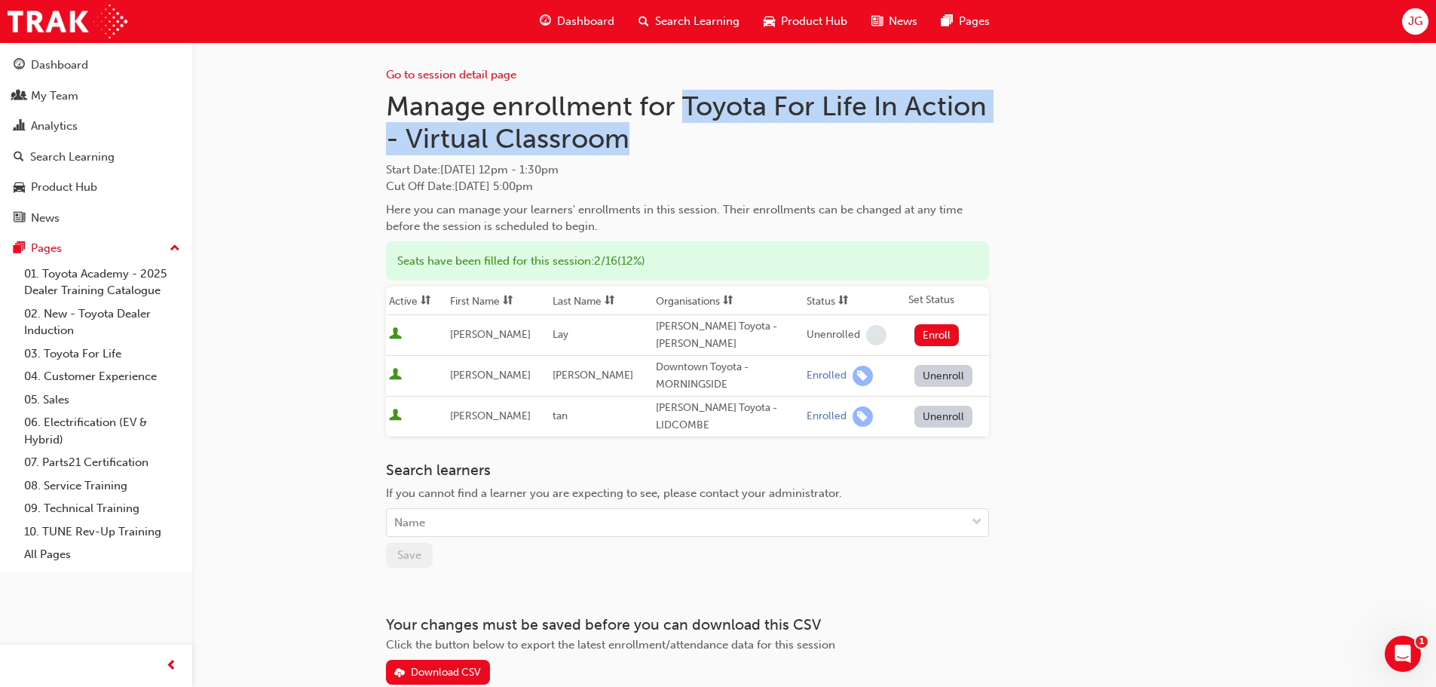
drag, startPoint x: 687, startPoint y: 102, endPoint x: 989, endPoint y: 127, distance: 303.2
click at [989, 127] on div "Go to session detail page Manage enrollment for Toyota For Life In Action - Vir…" at bounding box center [814, 363] width 856 height 642
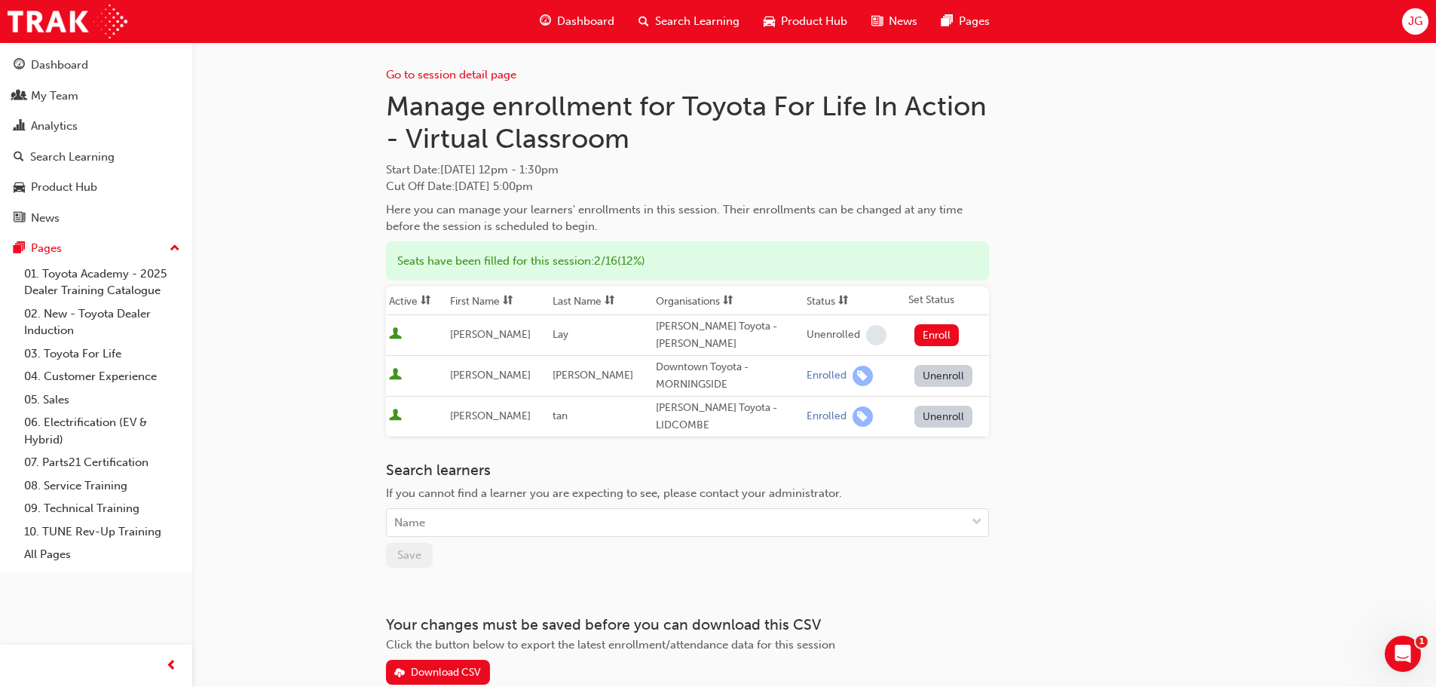
click at [1112, 187] on div "Go to session detail page Manage enrollment for Toyota For Life In Action - Vir…" at bounding box center [814, 363] width 856 height 642
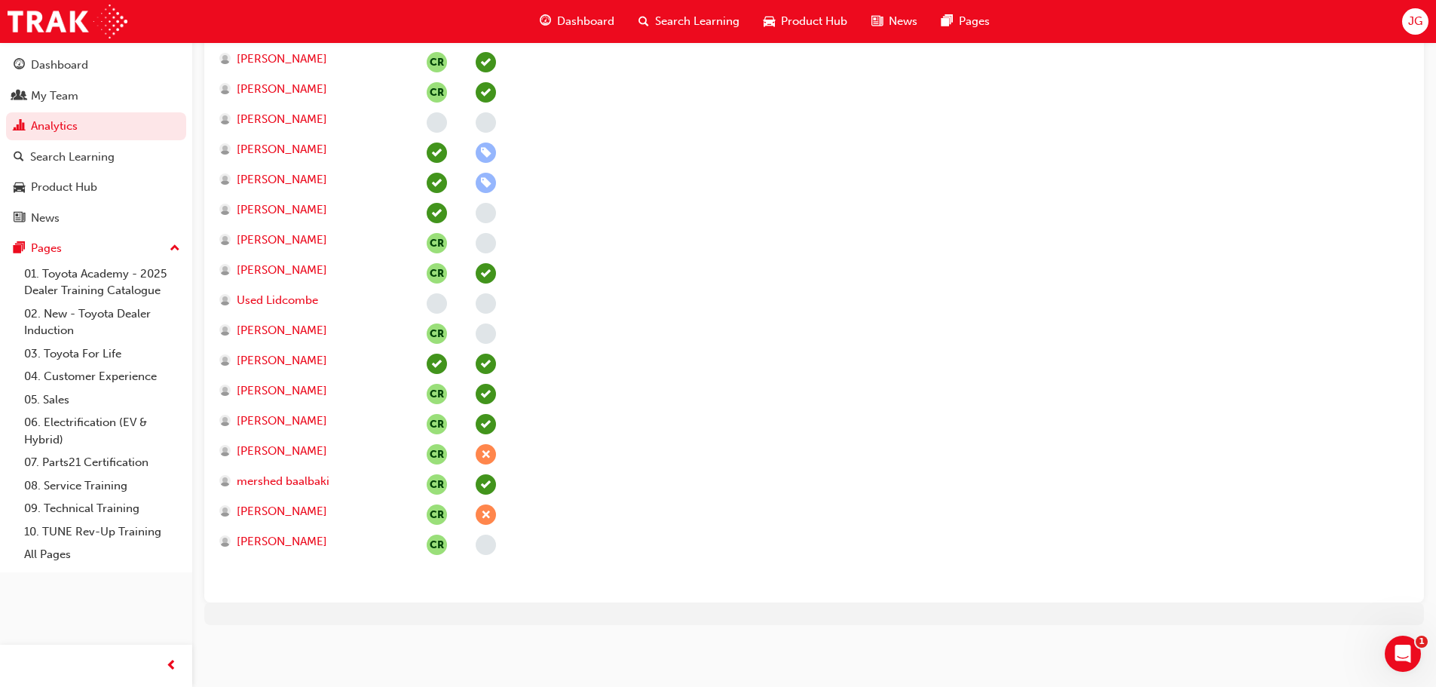
scroll to position [264, 0]
